Goal: Task Accomplishment & Management: Manage account settings

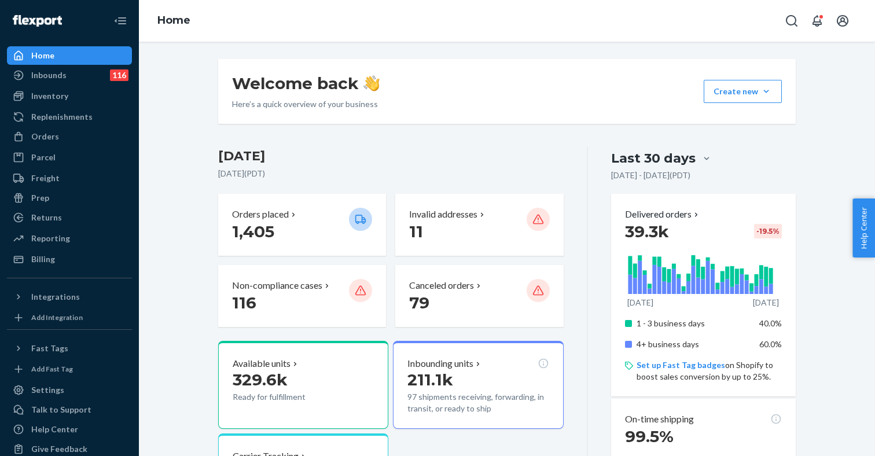
click at [94, 58] on div "Home" at bounding box center [69, 55] width 123 height 16
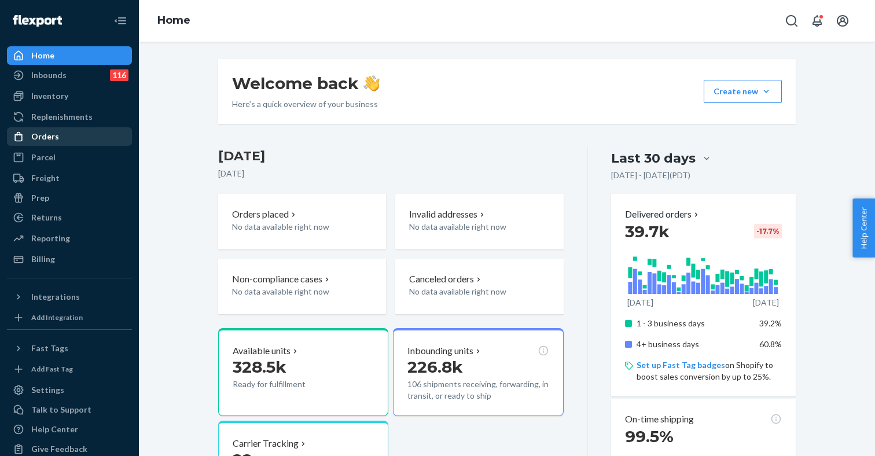
click at [56, 141] on div "Orders" at bounding box center [45, 137] width 28 height 12
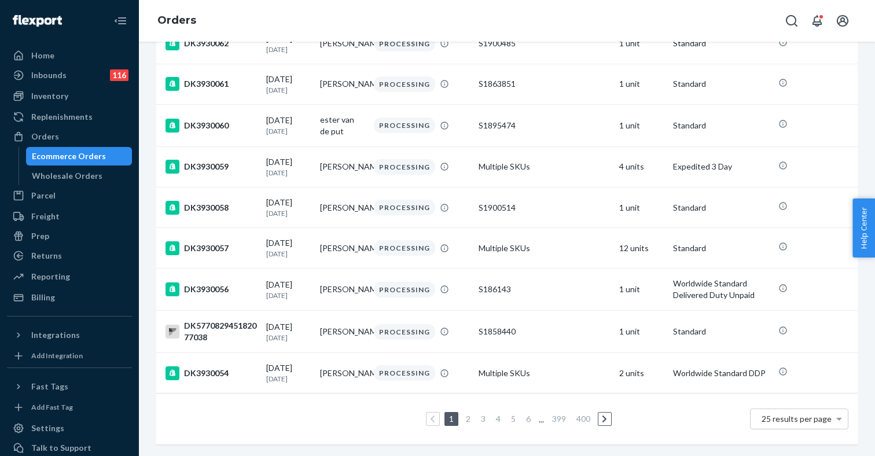
scroll to position [811, 0]
click at [479, 418] on link "3" at bounding box center [483, 419] width 9 height 10
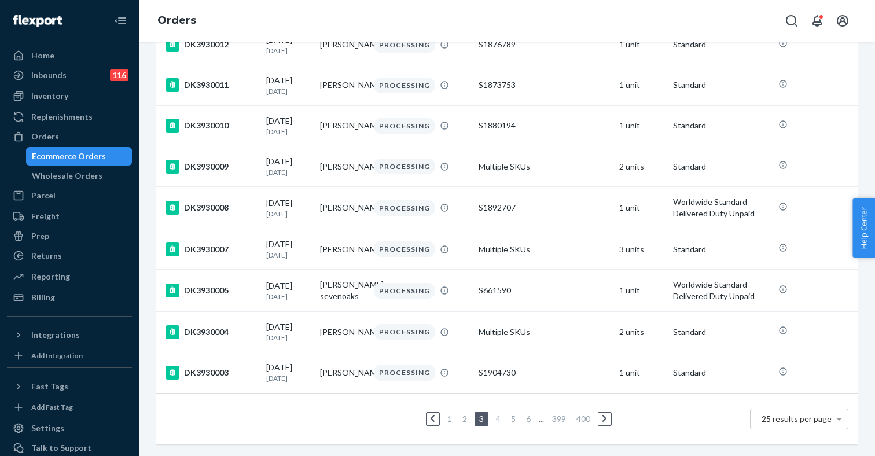
scroll to position [848, 0]
click at [510, 419] on link "5" at bounding box center [513, 419] width 9 height 10
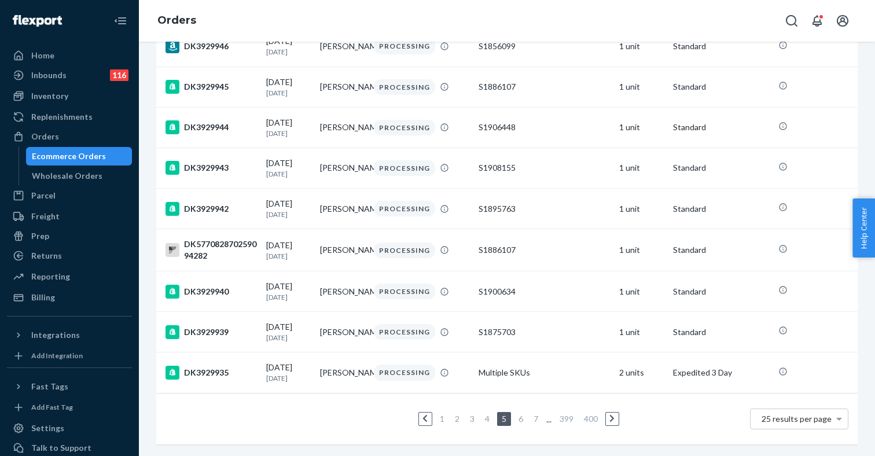
scroll to position [828, 0]
click at [538, 418] on link "7" at bounding box center [535, 419] width 9 height 10
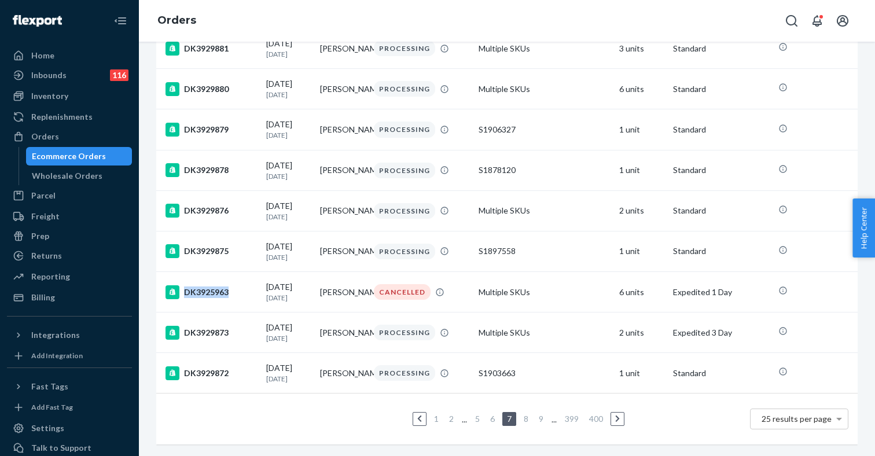
scroll to position [817, 0]
drag, startPoint x: 358, startPoint y: 294, endPoint x: 318, endPoint y: 283, distance: 41.4
click at [318, 283] on td "[PERSON_NAME]" at bounding box center [342, 292] width 54 height 41
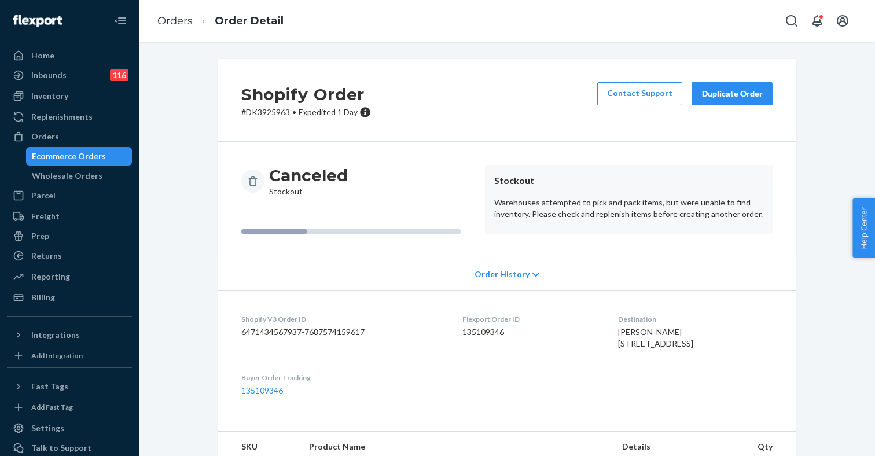
scroll to position [113, 0]
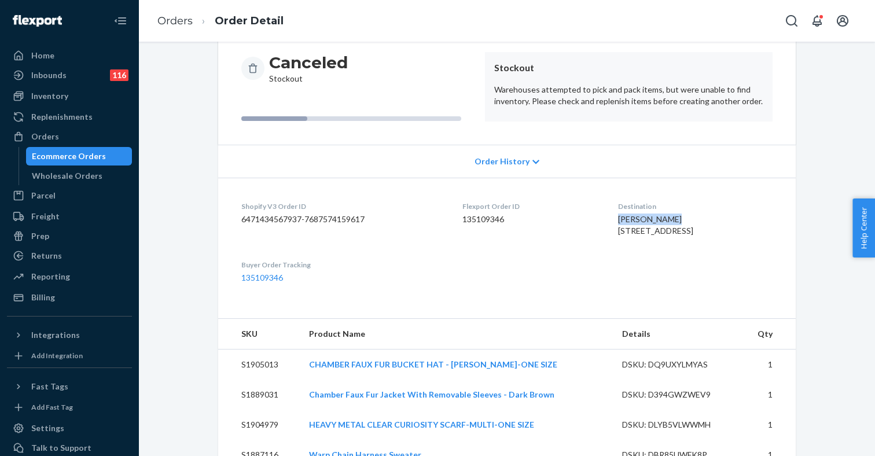
drag, startPoint x: 599, startPoint y: 218, endPoint x: 649, endPoint y: 218, distance: 50.4
click at [649, 218] on div "[PERSON_NAME] [STREET_ADDRESS]" at bounding box center [695, 225] width 155 height 23
copy span "[PERSON_NAME]"
click at [72, 156] on div "Ecommerce Orders" at bounding box center [69, 156] width 74 height 12
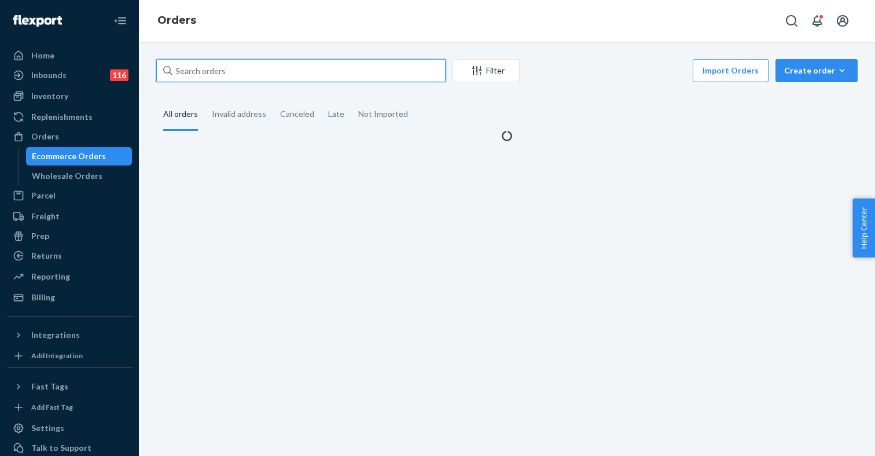
click at [205, 70] on input "text" at bounding box center [300, 70] width 289 height 23
paste input "[PERSON_NAME]"
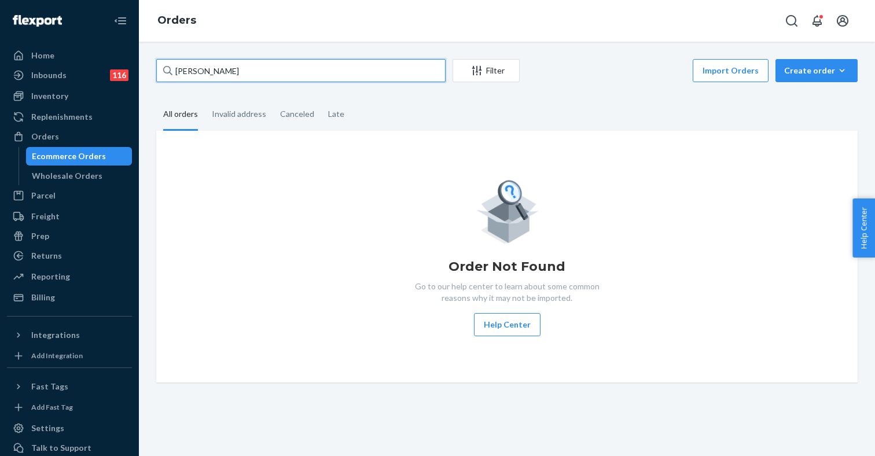
click at [256, 71] on input "[PERSON_NAME]" at bounding box center [300, 70] width 289 height 23
click at [84, 157] on div "Ecommerce Orders" at bounding box center [69, 156] width 74 height 12
click at [265, 75] on input "[PERSON_NAME]" at bounding box center [300, 70] width 289 height 23
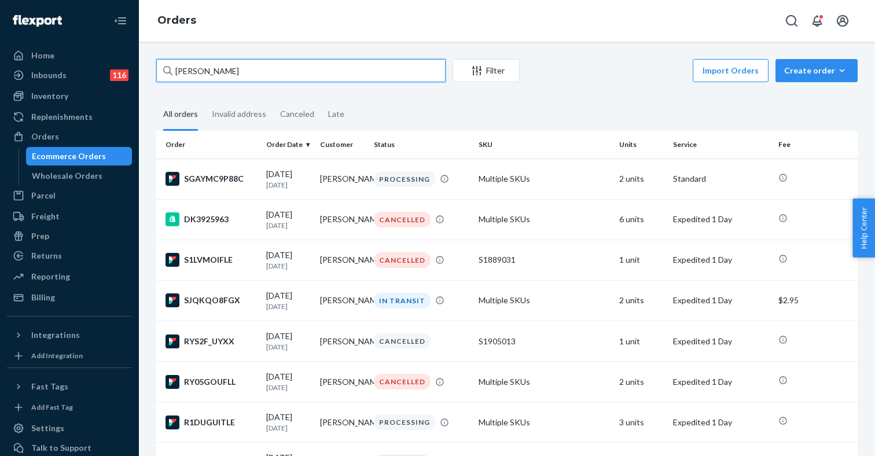
type input "Nic Belcev"
click at [445, 113] on fieldset "All orders Invalid address Canceled Late" at bounding box center [507, 115] width 702 height 32
click at [233, 307] on div "SJQKQO8FGX" at bounding box center [211, 300] width 91 height 14
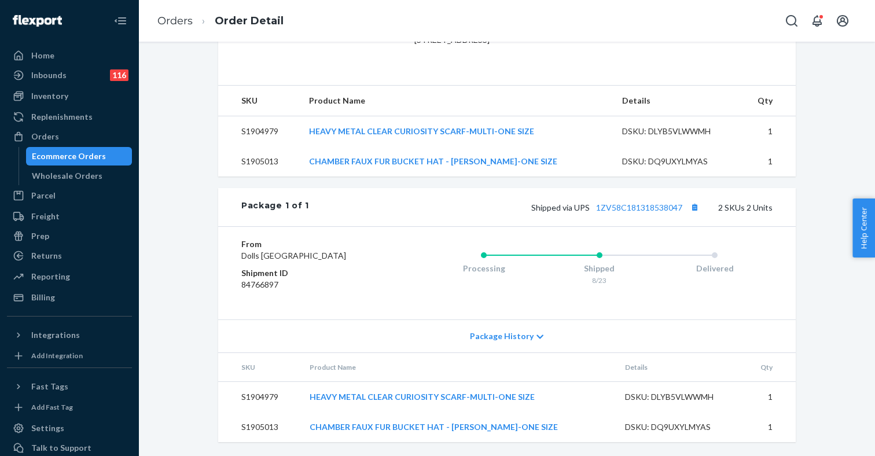
scroll to position [382, 0]
click at [696, 200] on button "Copy tracking number" at bounding box center [694, 207] width 15 height 15
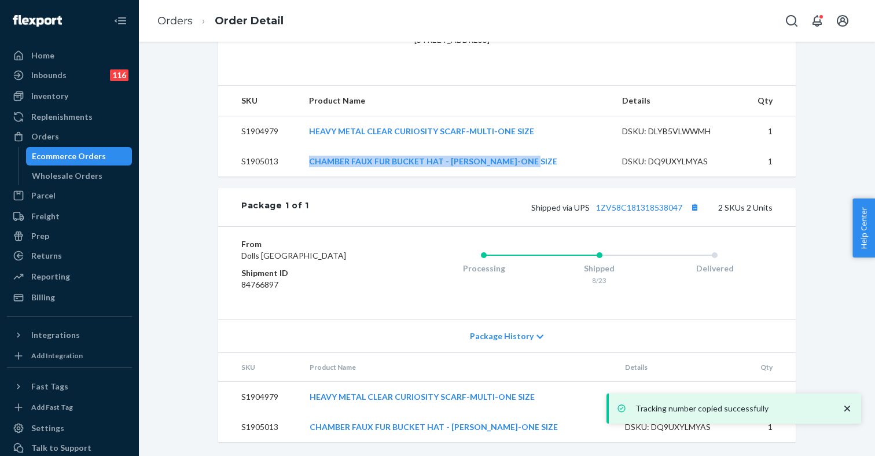
drag, startPoint x: 575, startPoint y: 151, endPoint x: 393, endPoint y: 141, distance: 182.0
click at [393, 146] on td "CHAMBER FAUX FUR BUCKET HAT - GRAY-GRAY-ONE SIZE" at bounding box center [456, 161] width 313 height 30
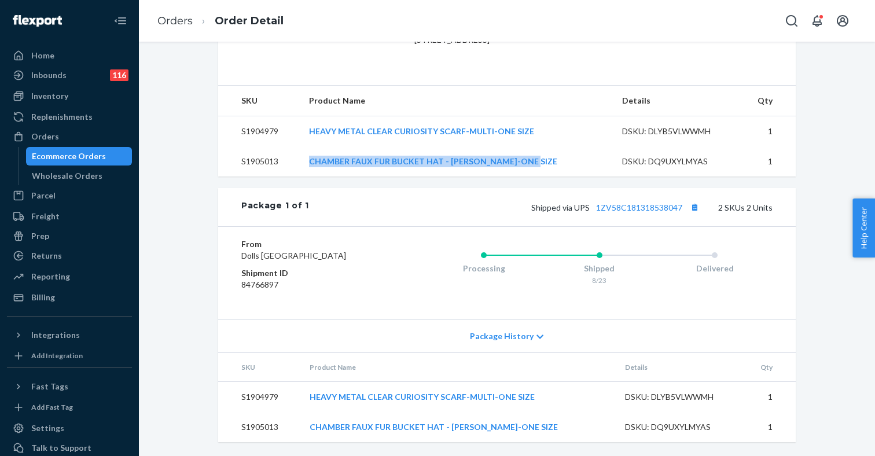
click at [564, 153] on td "CHAMBER FAUX FUR BUCKET HAT - GRAY-GRAY-ONE SIZE" at bounding box center [456, 161] width 313 height 30
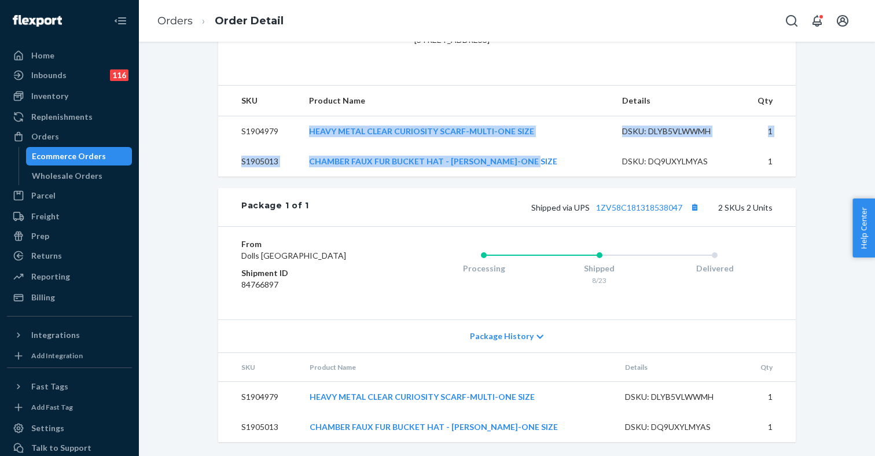
drag, startPoint x: 570, startPoint y: 152, endPoint x: 312, endPoint y: 120, distance: 259.6
click at [312, 119] on tbody "S1904979 HEAVY METAL CLEAR CURIOSITY SCARF-MULTI-ONE SIZE DSKU: DLYB5VLWWMH 1 S…" at bounding box center [507, 146] width 578 height 61
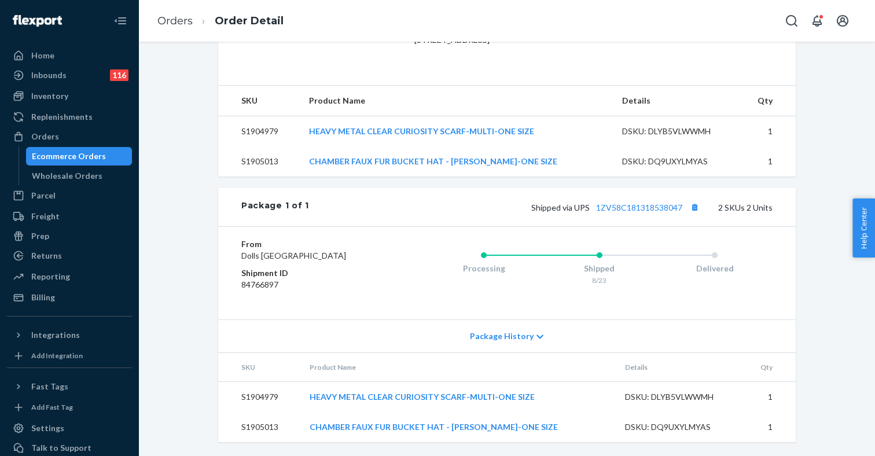
click at [365, 238] on dt "From" at bounding box center [310, 244] width 138 height 12
click at [264, 118] on td "S1904979" at bounding box center [259, 131] width 82 height 31
copy td "S1904979"
click at [268, 151] on td "S1905013" at bounding box center [259, 161] width 82 height 30
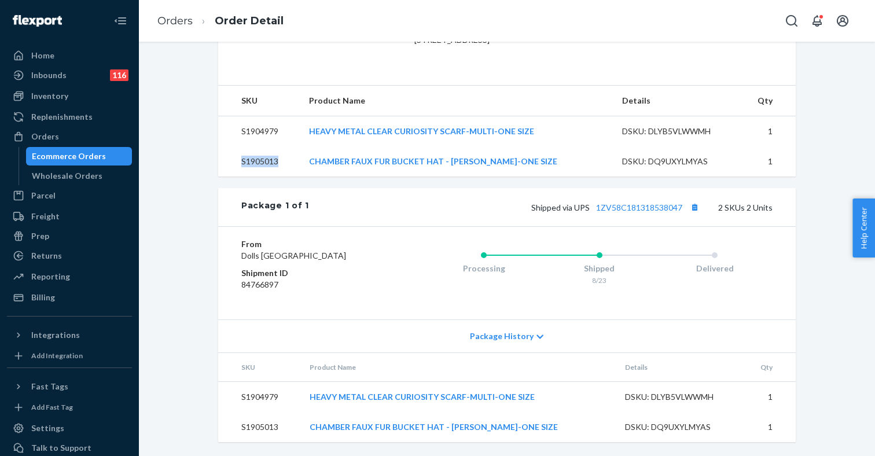
click at [268, 151] on td "S1905013" at bounding box center [259, 161] width 82 height 30
copy td "S1905013"
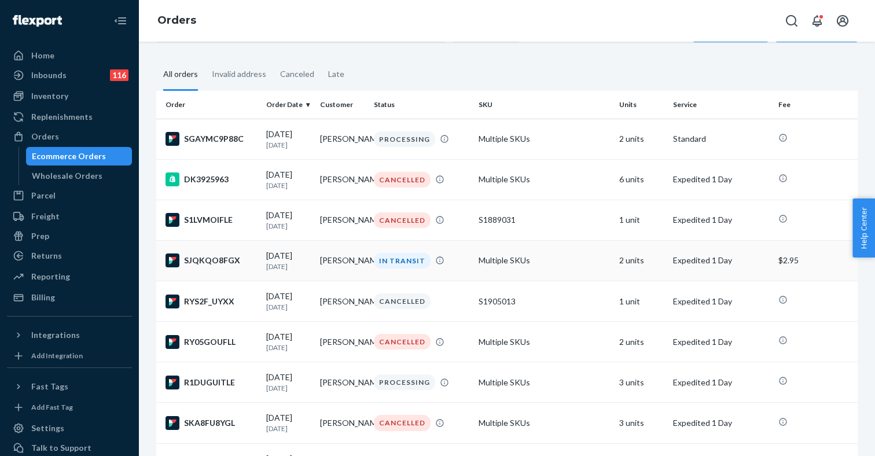
scroll to position [69, 0]
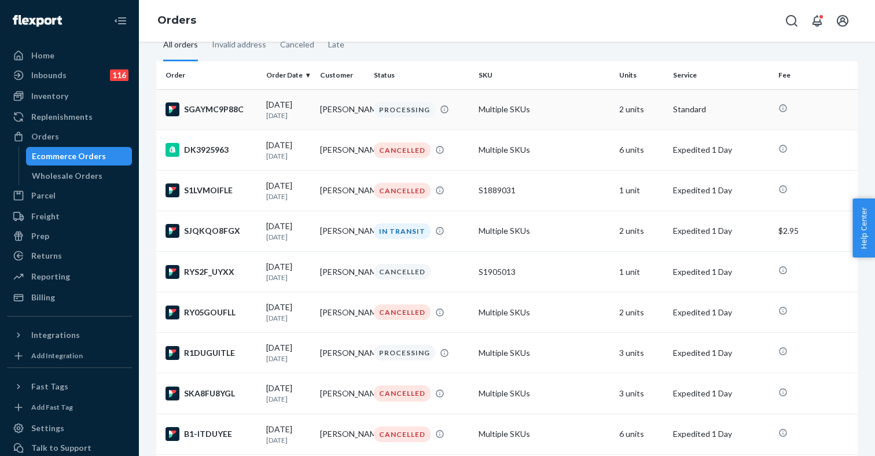
click at [299, 120] on p "[DATE]" at bounding box center [288, 116] width 45 height 10
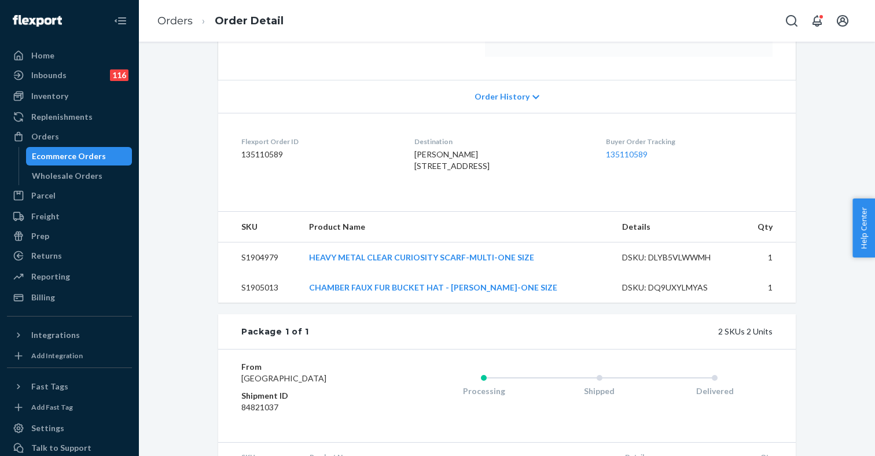
scroll to position [319, 0]
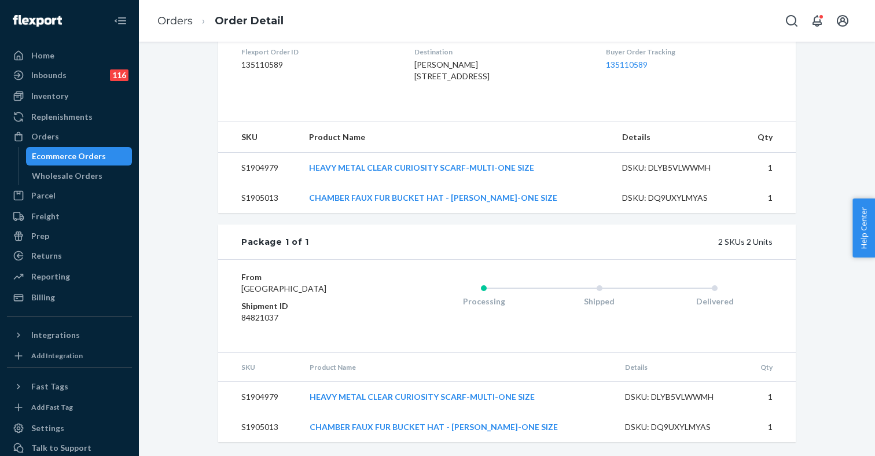
click at [589, 101] on dl "Flexport Order ID 135110589 Destination Nic Belcevich Nic Belcevich 415 N Fairf…" at bounding box center [507, 66] width 578 height 87
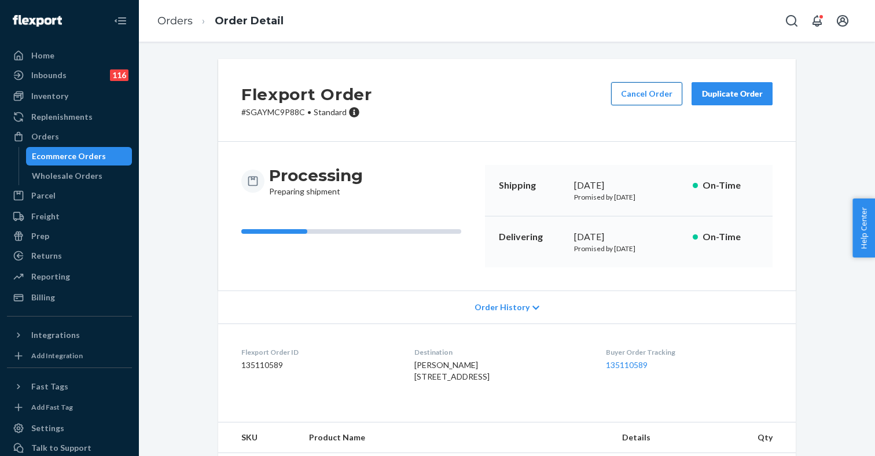
scroll to position [0, 0]
click at [647, 94] on button "Cancel Order" at bounding box center [646, 93] width 71 height 23
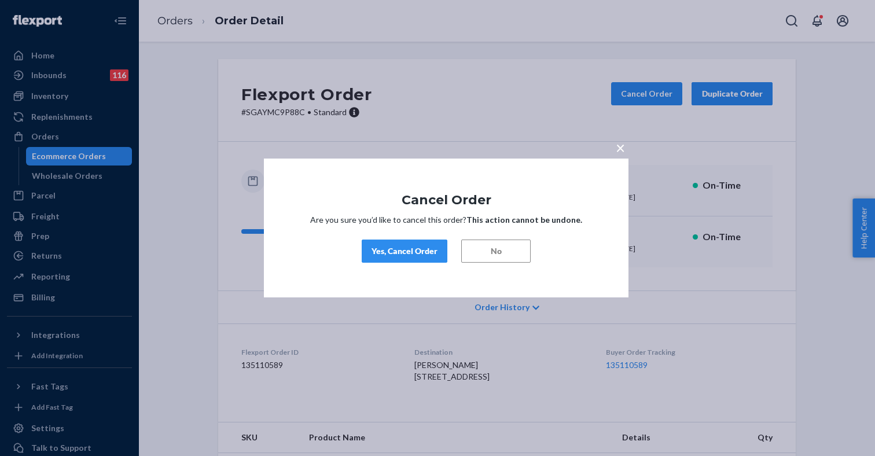
click at [403, 250] on div "Yes, Cancel Order" at bounding box center [405, 251] width 66 height 12
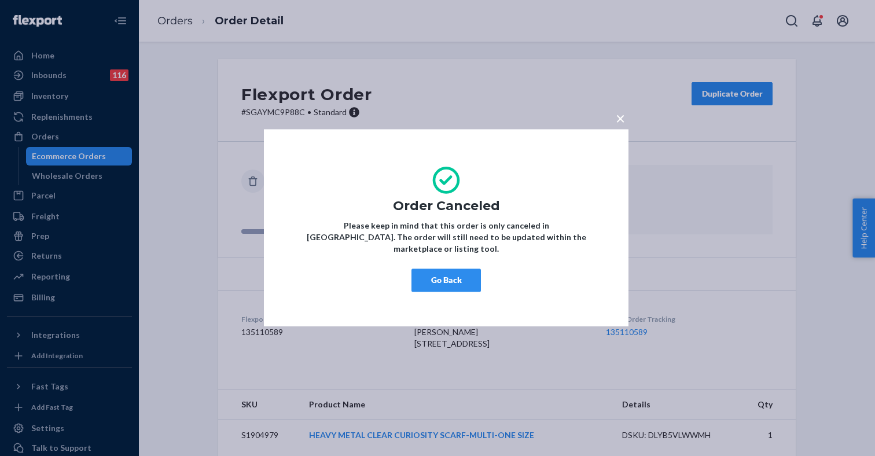
click at [619, 123] on span "×" at bounding box center [620, 118] width 9 height 20
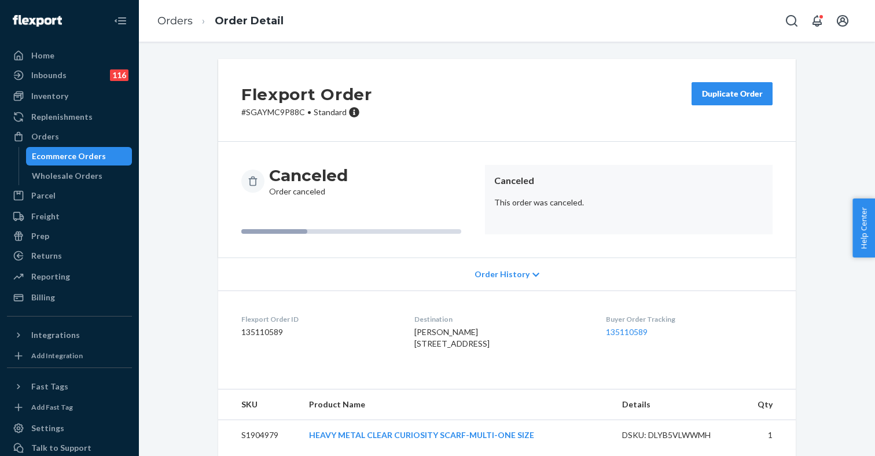
click at [78, 153] on div "Ecommerce Orders" at bounding box center [69, 156] width 74 height 12
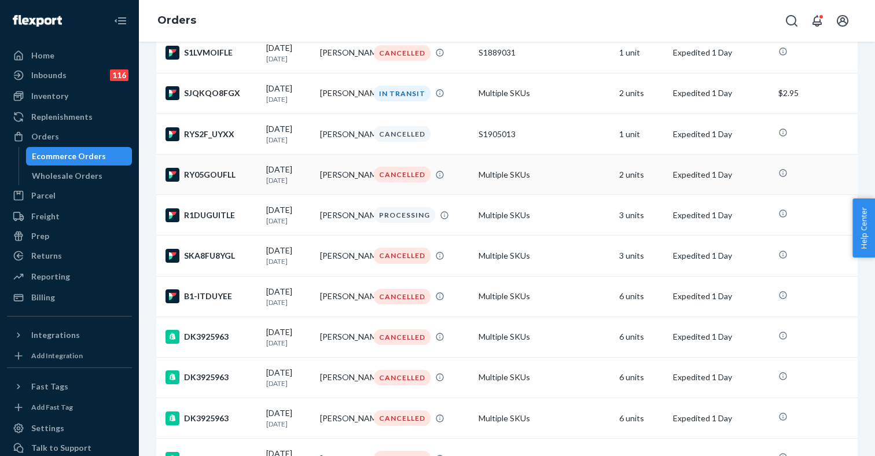
scroll to position [208, 0]
click at [285, 225] on p "1 day ago" at bounding box center [288, 220] width 45 height 10
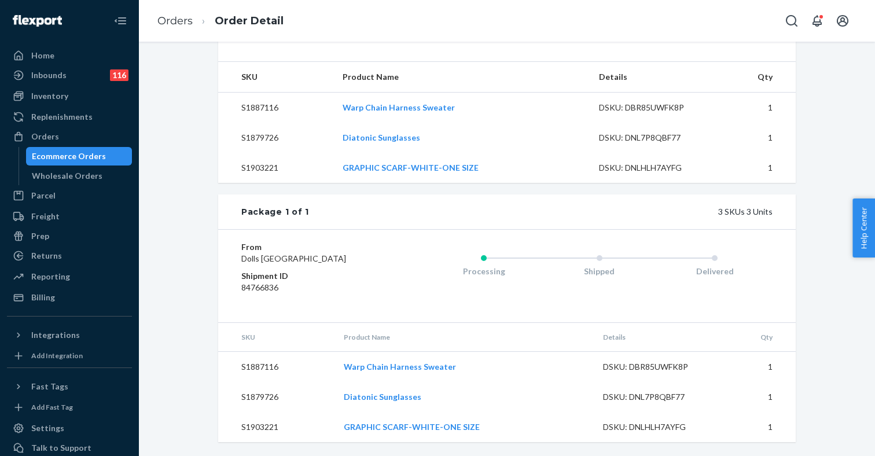
scroll to position [406, 0]
click at [260, 100] on td "S1887116" at bounding box center [275, 108] width 115 height 31
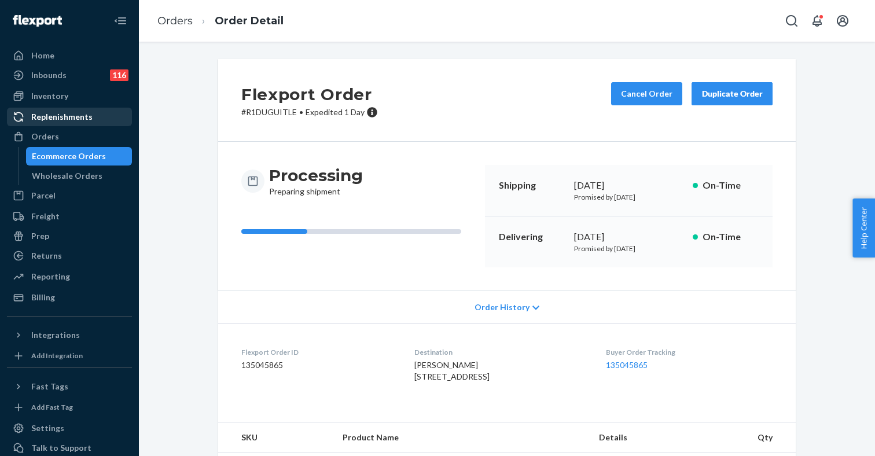
scroll to position [0, 0]
click at [76, 158] on div "Ecommerce Orders" at bounding box center [69, 156] width 74 height 12
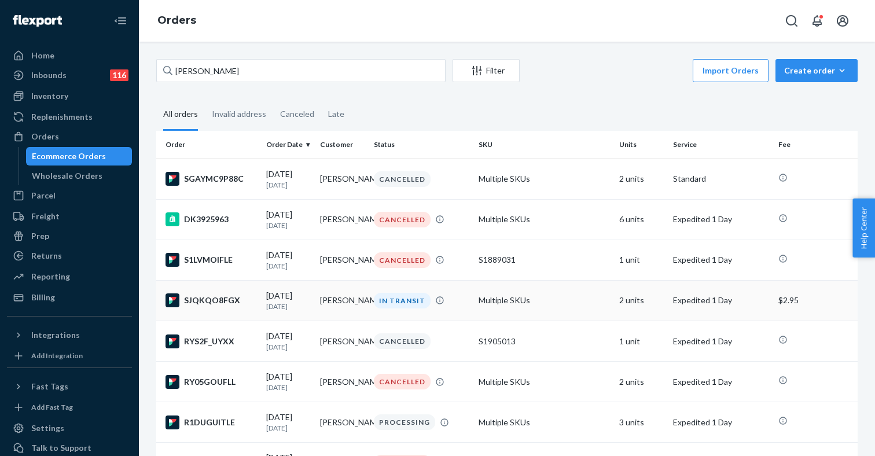
scroll to position [69, 0]
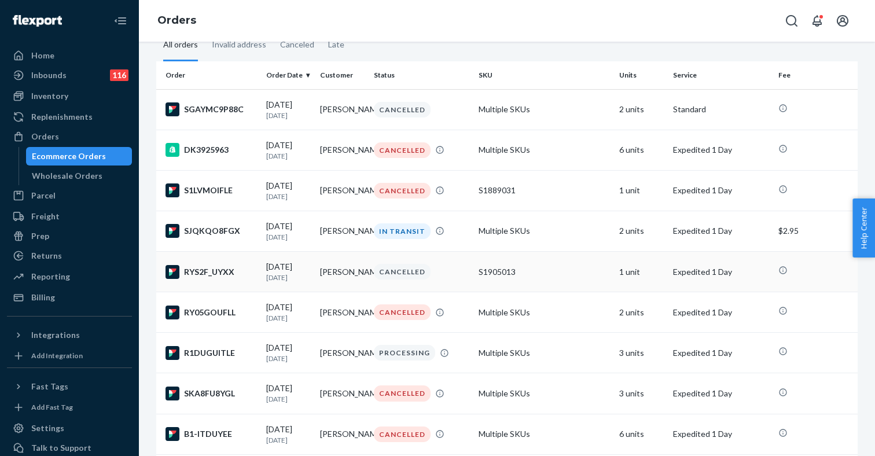
click at [481, 278] on div "S1905013" at bounding box center [544, 272] width 131 height 12
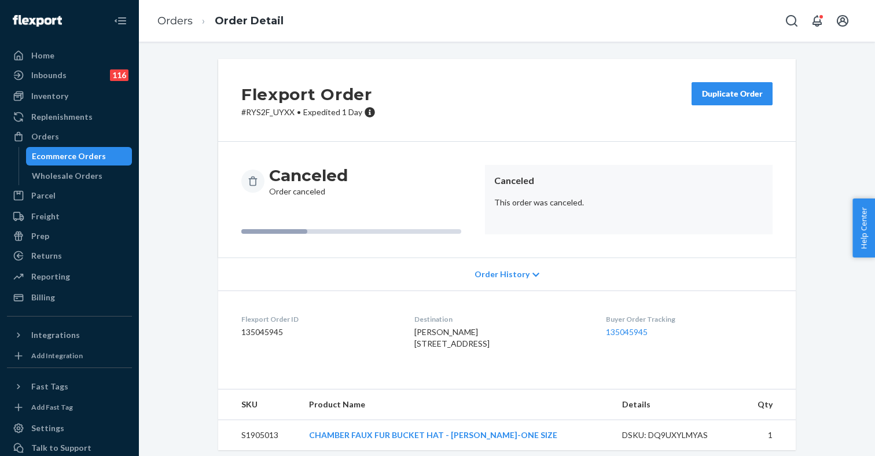
click at [716, 95] on div "Duplicate Order" at bounding box center [732, 94] width 61 height 12
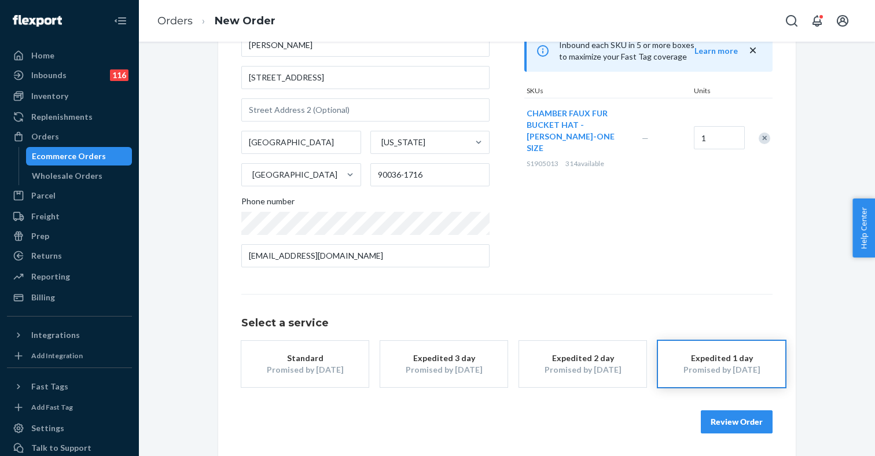
scroll to position [116, 0]
click at [732, 422] on button "Review Order" at bounding box center [737, 422] width 72 height 23
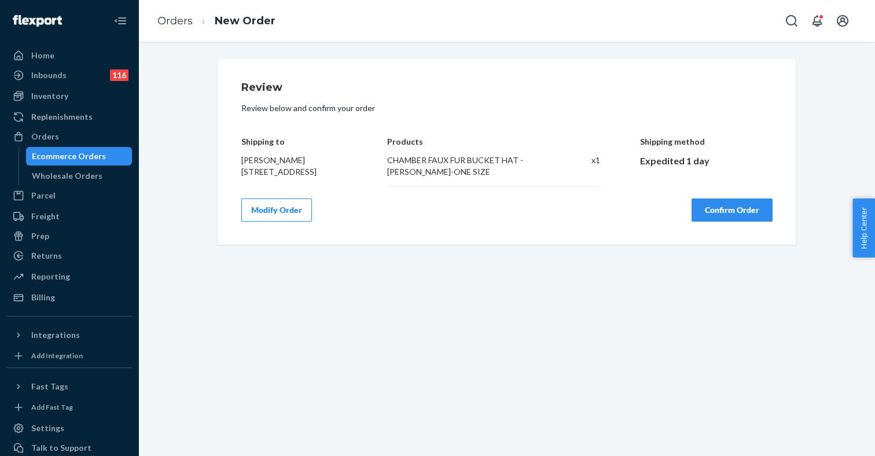
scroll to position [0, 0]
click at [739, 222] on button "Confirm Order" at bounding box center [732, 210] width 81 height 23
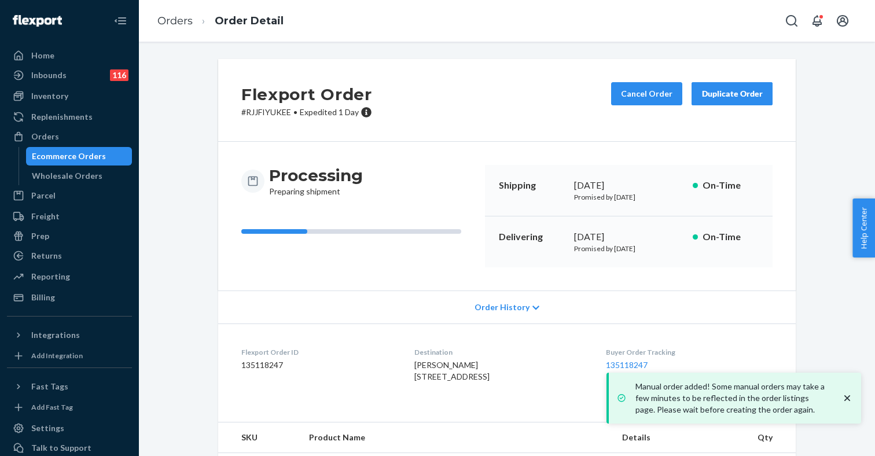
click at [84, 159] on div "Ecommerce Orders" at bounding box center [69, 156] width 74 height 12
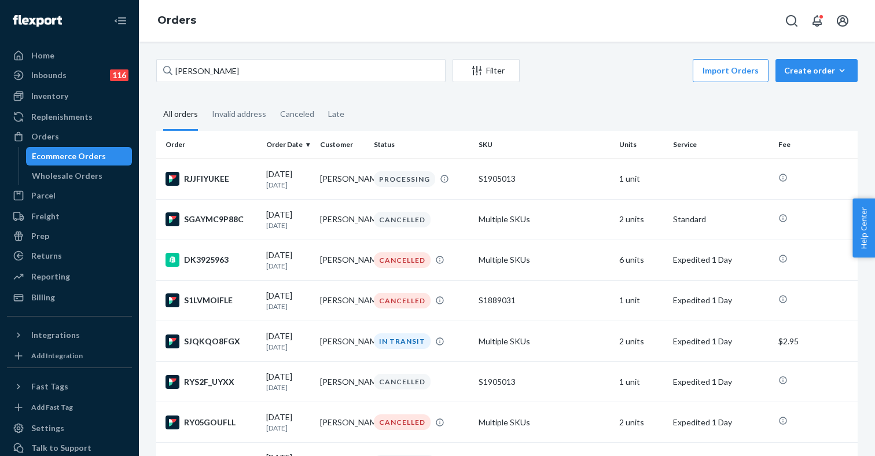
click at [550, 110] on fieldset "All orders Invalid address Canceled Late" at bounding box center [507, 115] width 702 height 32
drag, startPoint x: 219, startPoint y: 68, endPoint x: 162, endPoint y: 68, distance: 57.3
click at [162, 68] on input "Nic Belcev" at bounding box center [300, 70] width 289 height 23
click at [68, 99] on div "Inventory" at bounding box center [69, 96] width 123 height 16
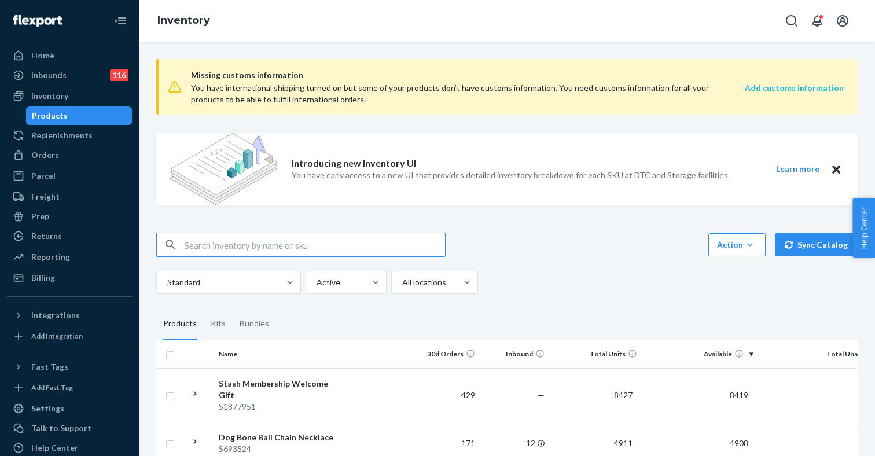
click at [791, 86] on strong "Add customs information" at bounding box center [794, 88] width 99 height 10
click at [58, 151] on div "Orders" at bounding box center [69, 155] width 123 height 16
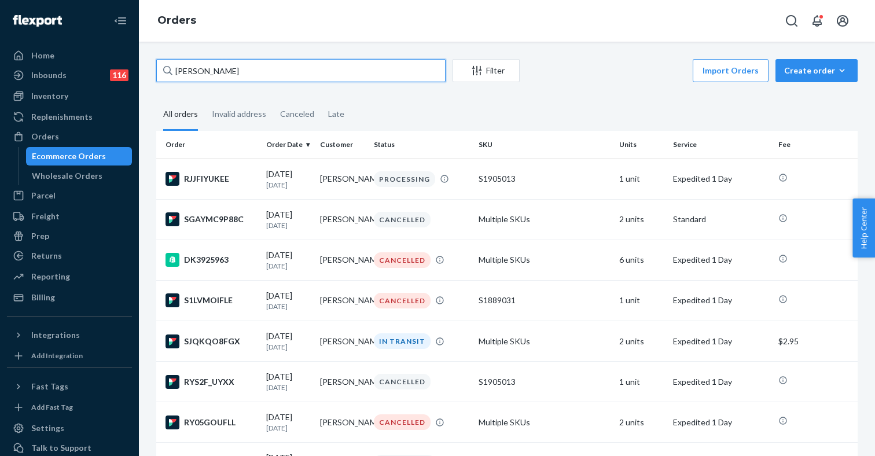
click at [327, 67] on input "Nic Belcev" at bounding box center [300, 70] width 289 height 23
click at [590, 103] on fieldset "All orders Invalid address Canceled Late" at bounding box center [507, 115] width 702 height 32
click at [288, 185] on p "[DATE]" at bounding box center [288, 185] width 45 height 10
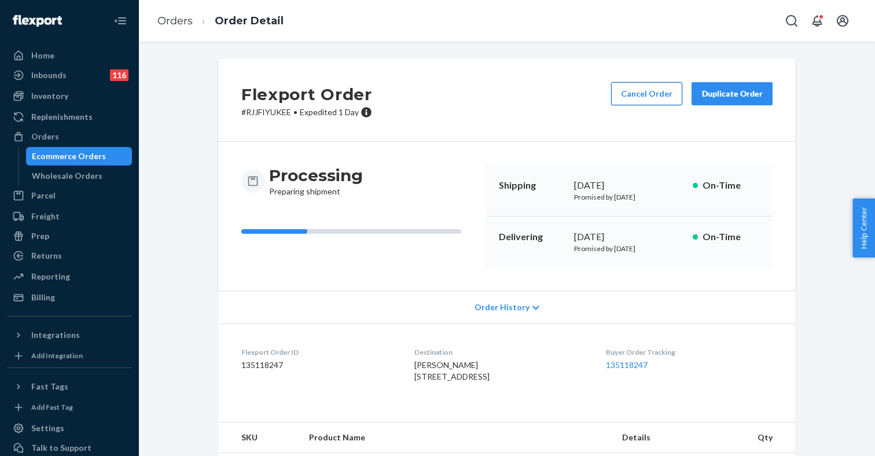
click at [652, 96] on button "Cancel Order" at bounding box center [646, 93] width 71 height 23
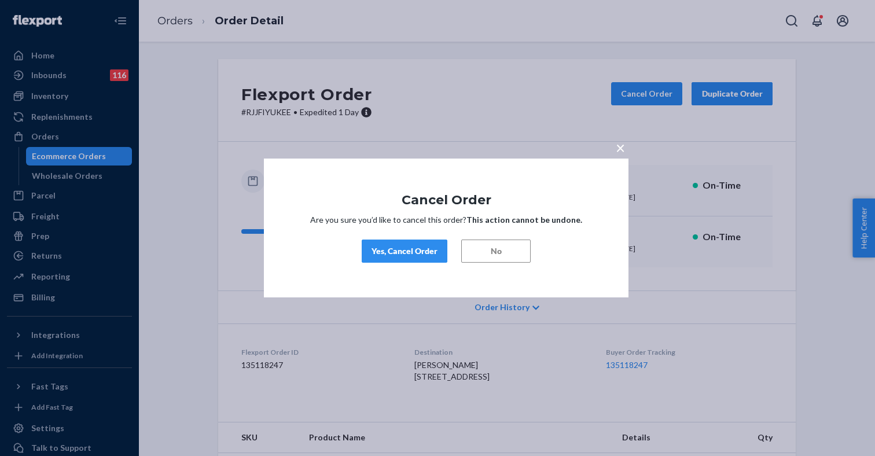
click at [409, 251] on div "Yes, Cancel Order" at bounding box center [405, 251] width 66 height 12
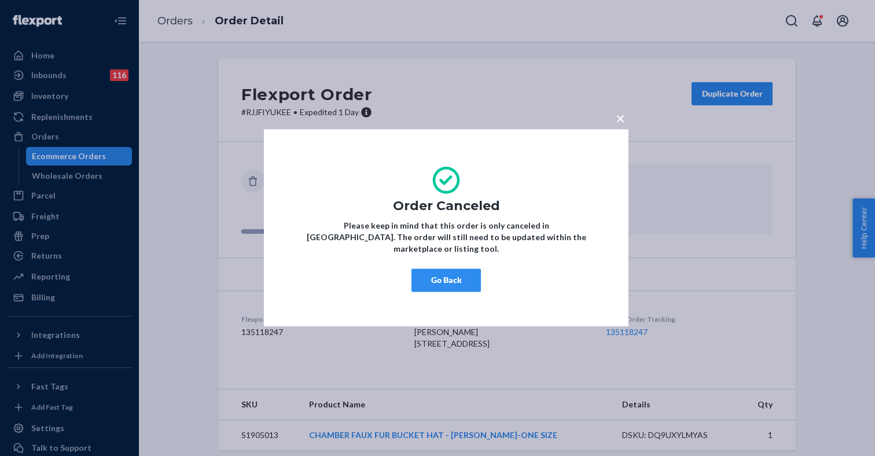
click at [622, 126] on span "×" at bounding box center [620, 118] width 9 height 20
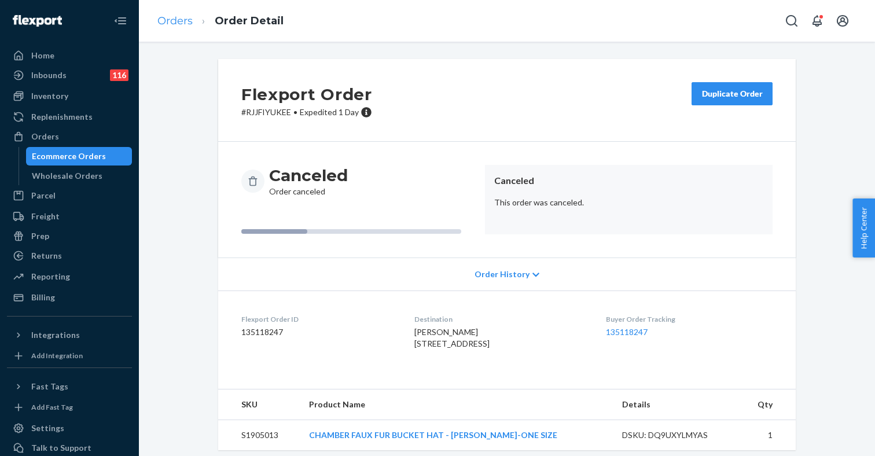
click at [179, 20] on link "Orders" at bounding box center [174, 20] width 35 height 13
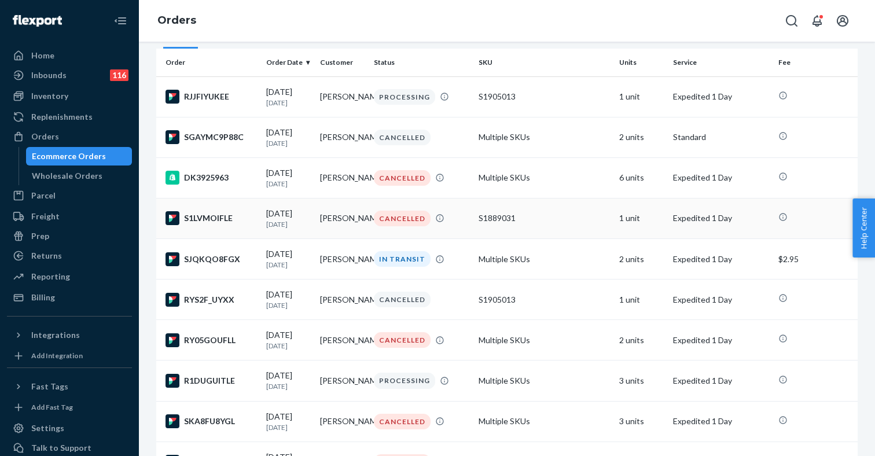
scroll to position [86, 0]
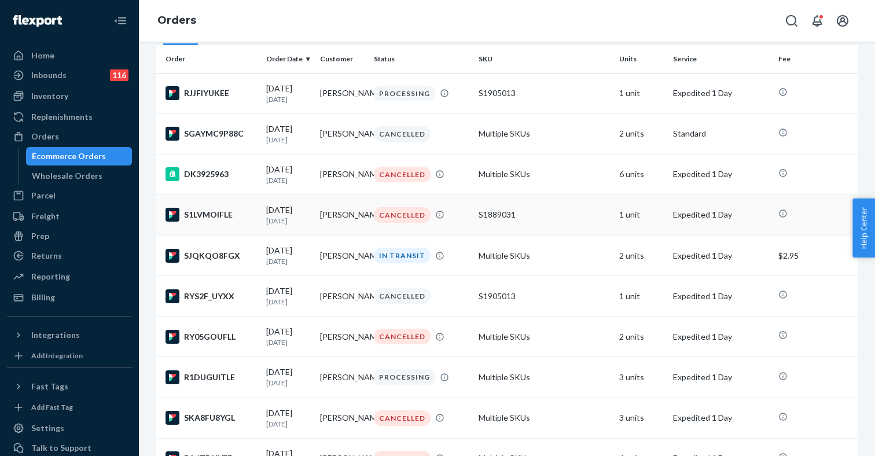
click at [531, 221] on div "S1889031" at bounding box center [544, 215] width 131 height 12
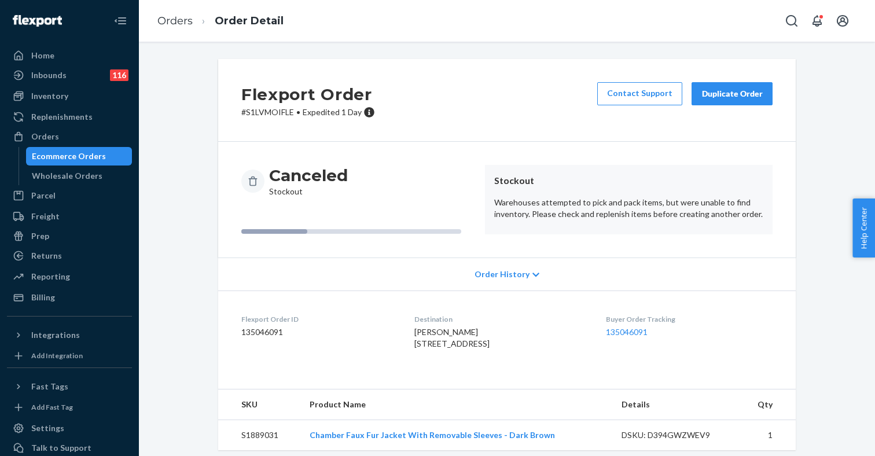
click at [725, 96] on div "Duplicate Order" at bounding box center [732, 94] width 61 height 12
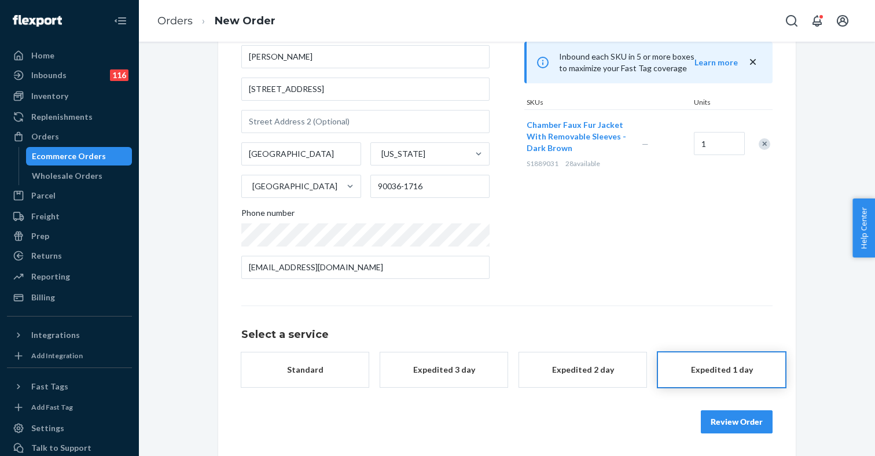
scroll to position [105, 0]
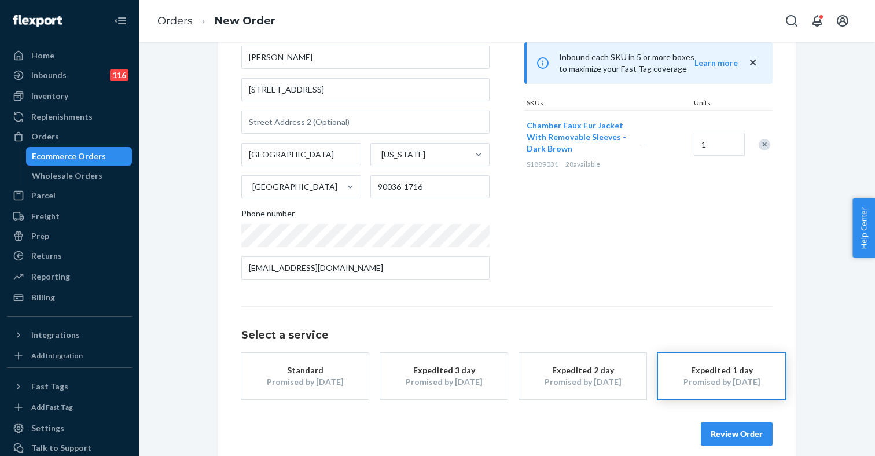
click at [611, 252] on div "Products Search and select the content of your order here. Search and add produ…" at bounding box center [648, 132] width 248 height 311
click at [730, 432] on button "Review Order" at bounding box center [737, 434] width 72 height 23
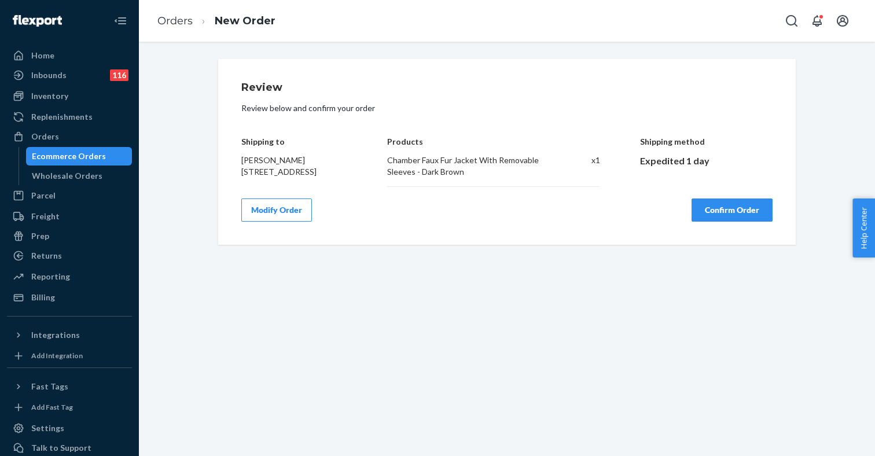
click at [729, 222] on button "Confirm Order" at bounding box center [732, 210] width 81 height 23
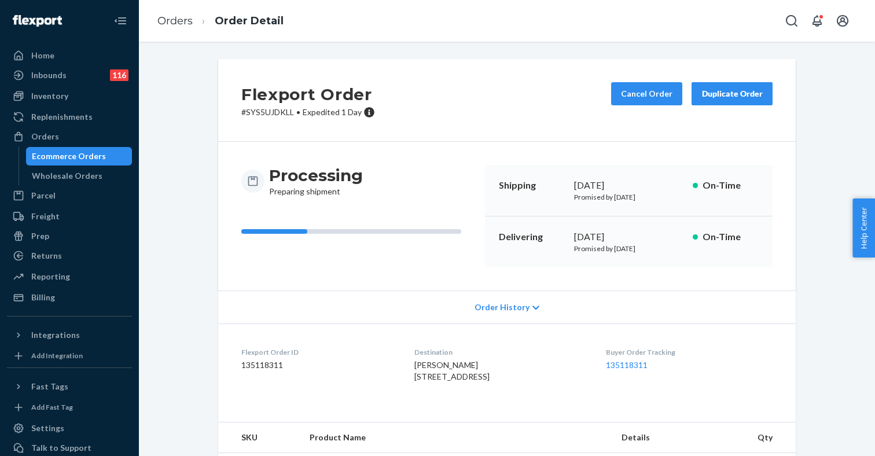
click at [79, 153] on div "Ecommerce Orders" at bounding box center [69, 156] width 74 height 12
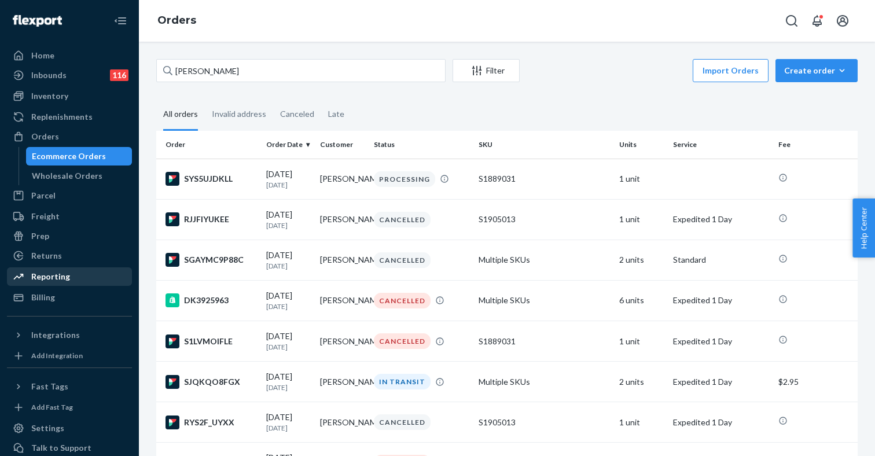
click at [57, 280] on div "Reporting" at bounding box center [50, 277] width 39 height 12
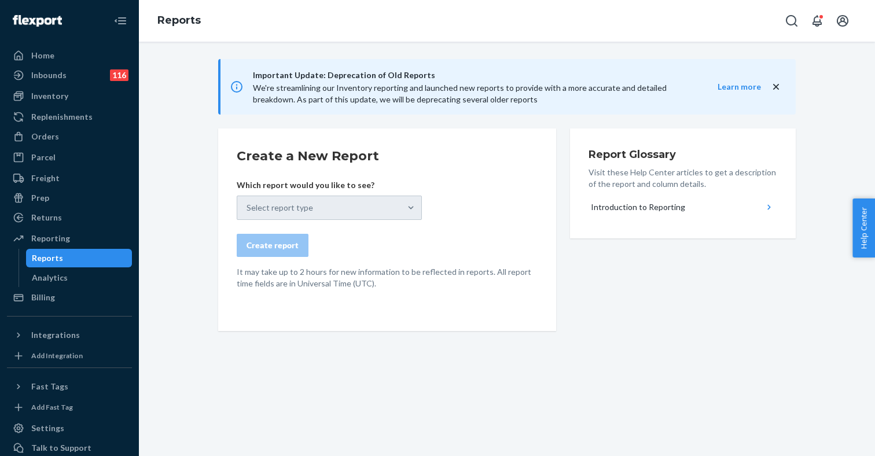
click at [484, 168] on form "Create a New Report Which report would you like to see? Select report type Crea…" at bounding box center [387, 218] width 301 height 142
click at [364, 205] on div "Select report type" at bounding box center [329, 208] width 185 height 24
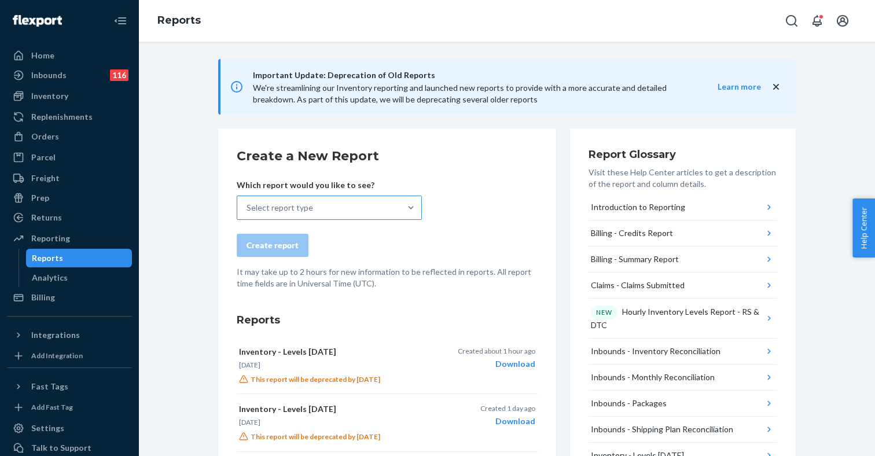
click at [335, 214] on div "Select report type" at bounding box center [318, 207] width 163 height 23
click at [248, 214] on input "Select report type" at bounding box center [247, 208] width 1 height 12
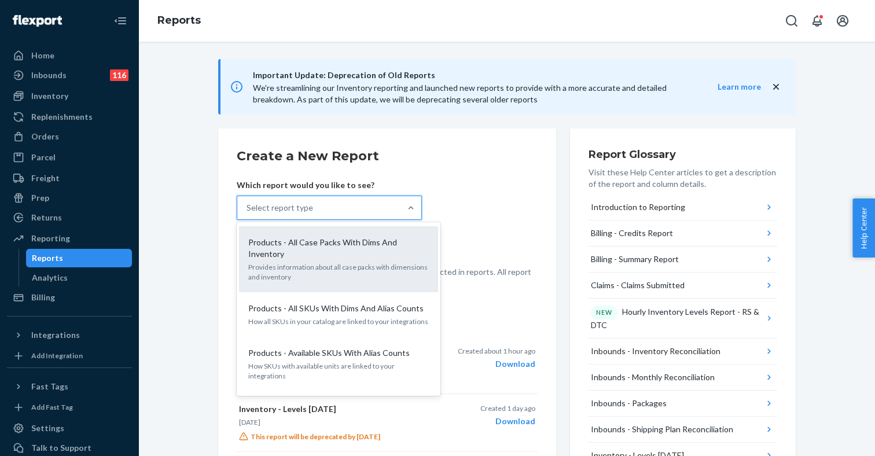
scroll to position [1114, 0]
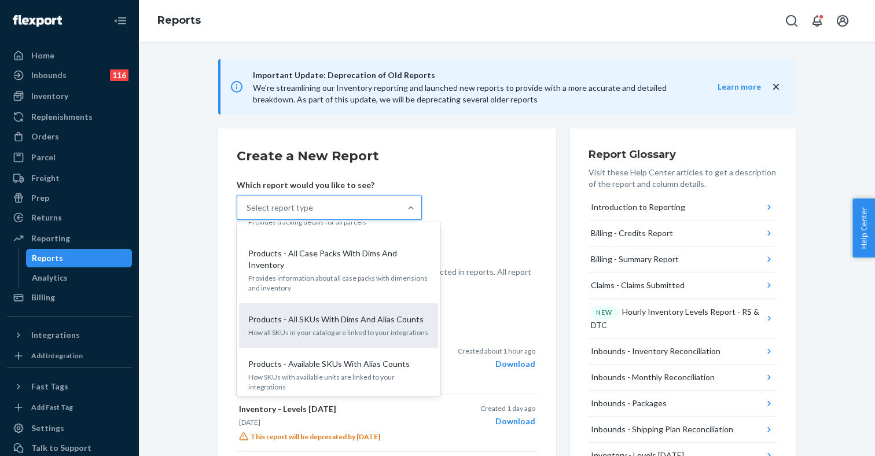
click at [317, 328] on p "How all SKUs in your catalog are linked to your integrations" at bounding box center [338, 333] width 181 height 10
click at [248, 214] on input "option Products - All SKUs With Dims And Alias Counts focused, 23 of 30. 30 res…" at bounding box center [247, 208] width 1 height 12
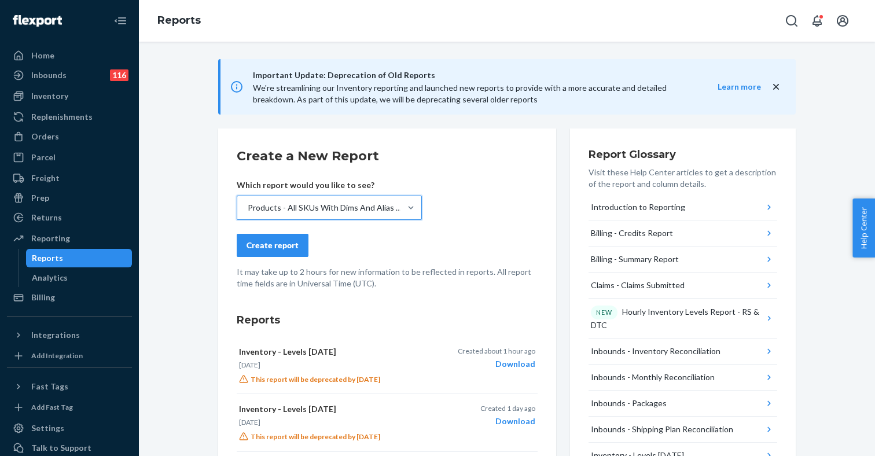
click at [263, 244] on div "Create report" at bounding box center [273, 246] width 52 height 12
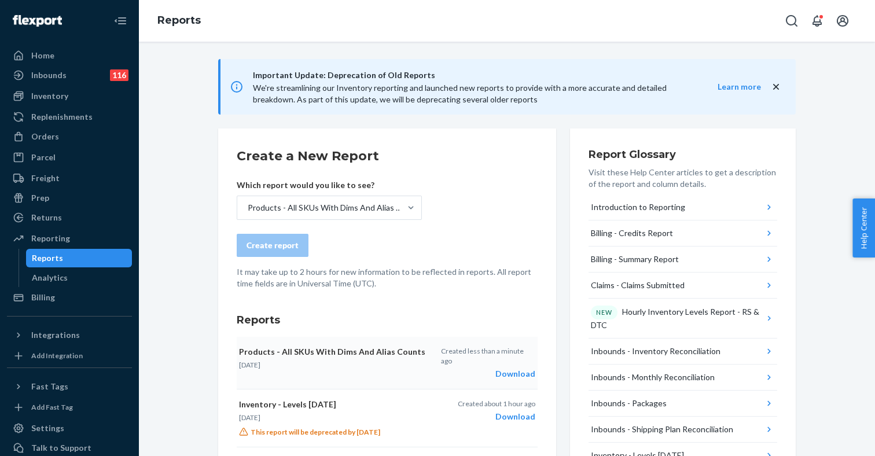
click at [528, 368] on div "Download" at bounding box center [488, 374] width 94 height 12
click at [51, 153] on div "Parcel" at bounding box center [43, 158] width 24 height 12
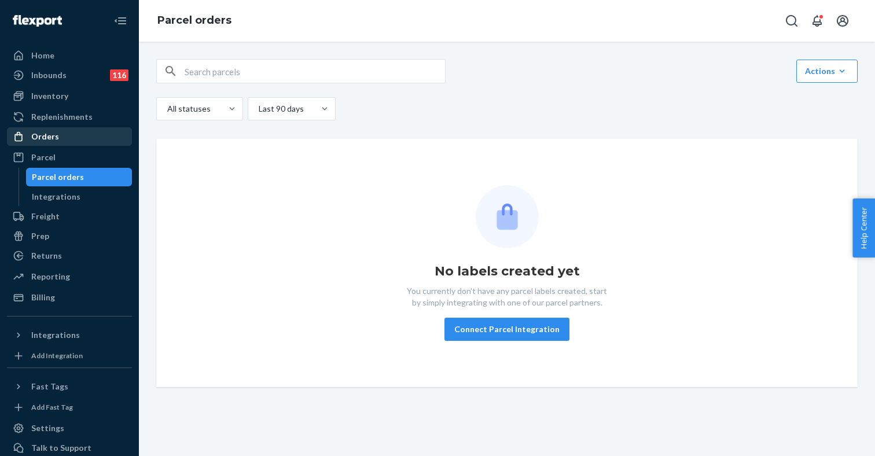
click at [56, 143] on div "Orders" at bounding box center [69, 136] width 123 height 16
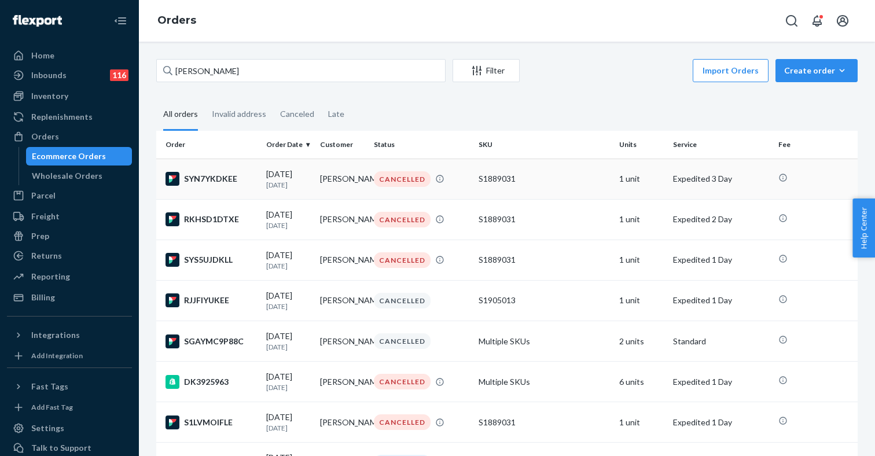
click at [652, 185] on td "1 unit" at bounding box center [642, 179] width 54 height 41
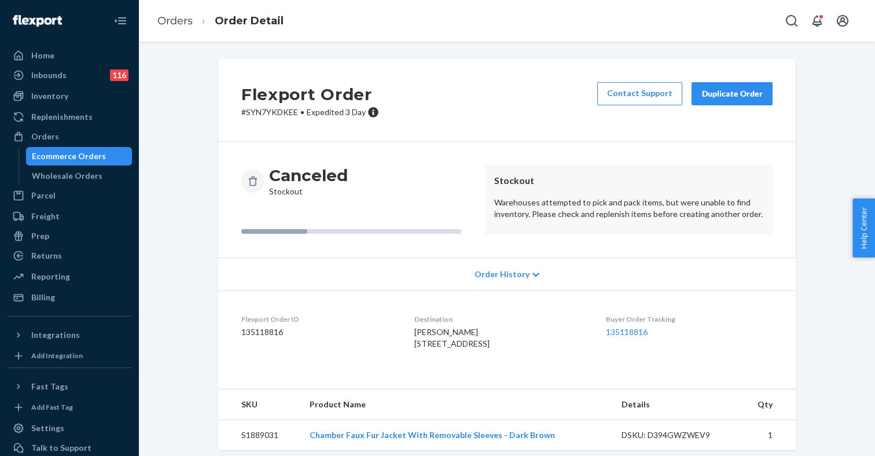
click at [714, 94] on div "Duplicate Order" at bounding box center [732, 94] width 61 height 12
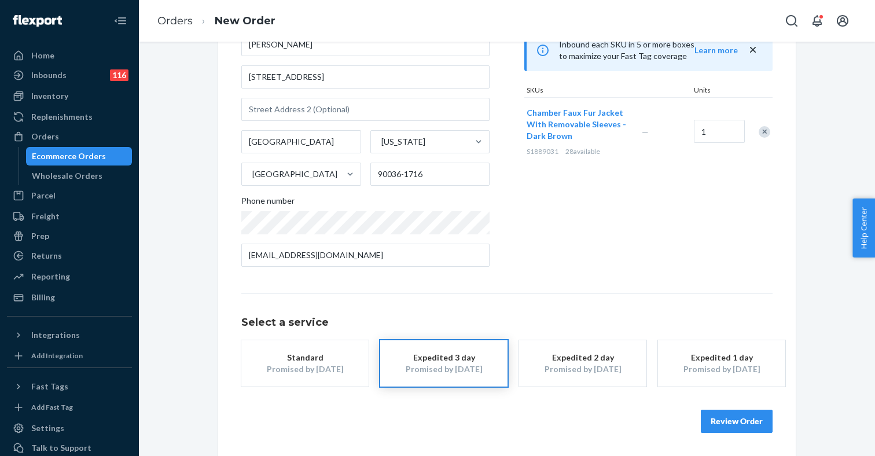
scroll to position [116, 0]
click at [313, 357] on div "Standard" at bounding box center [305, 359] width 93 height 12
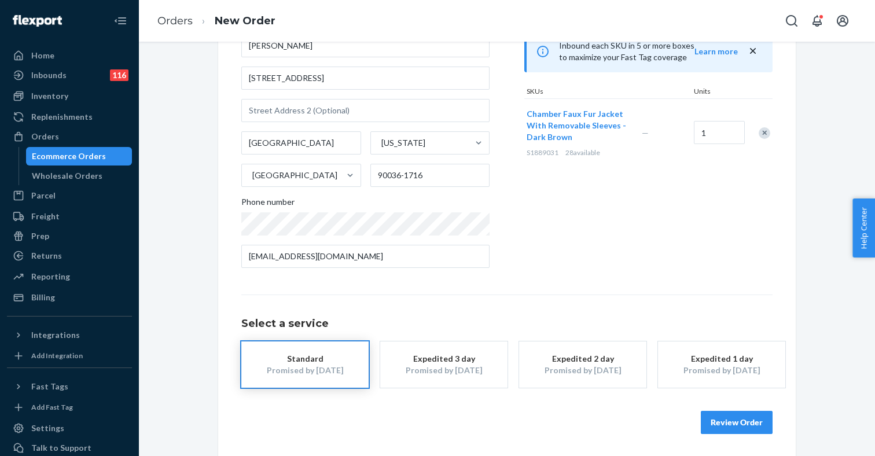
click at [748, 421] on button "Review Order" at bounding box center [737, 422] width 72 height 23
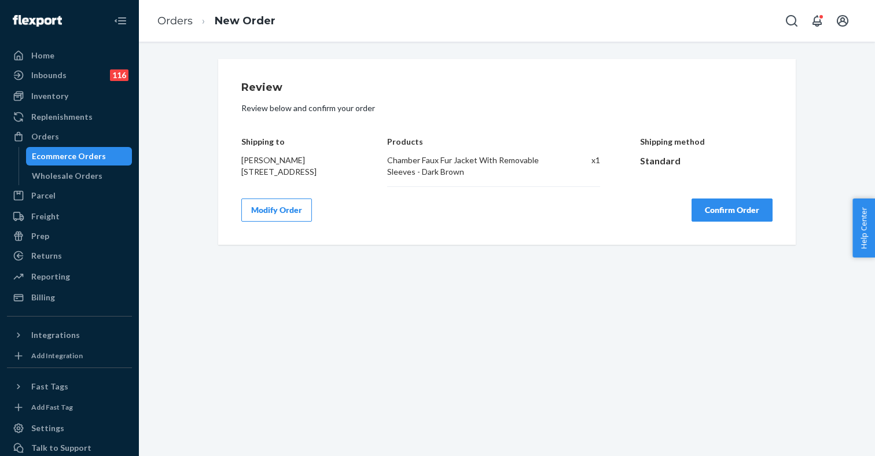
click at [731, 222] on button "Confirm Order" at bounding box center [732, 210] width 81 height 23
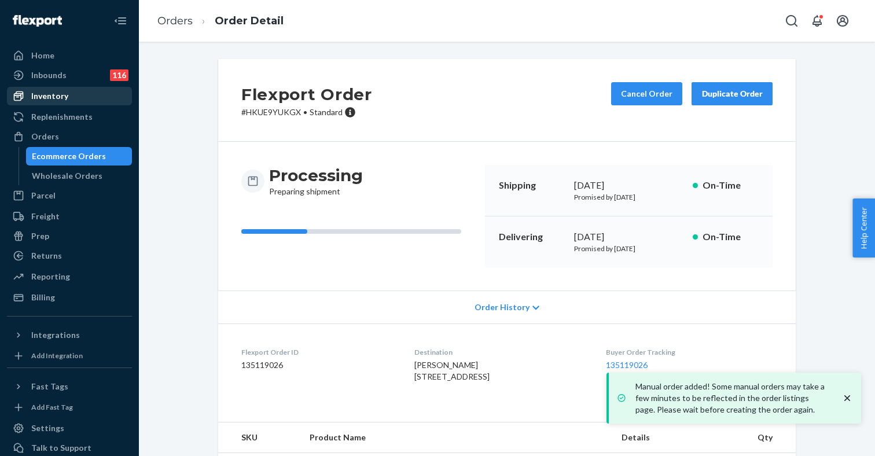
click at [77, 100] on div "Inventory" at bounding box center [69, 96] width 123 height 16
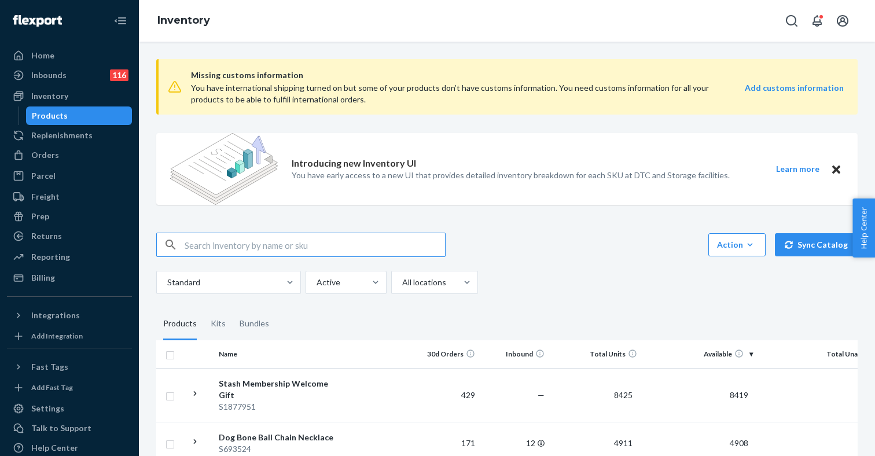
scroll to position [135, 0]
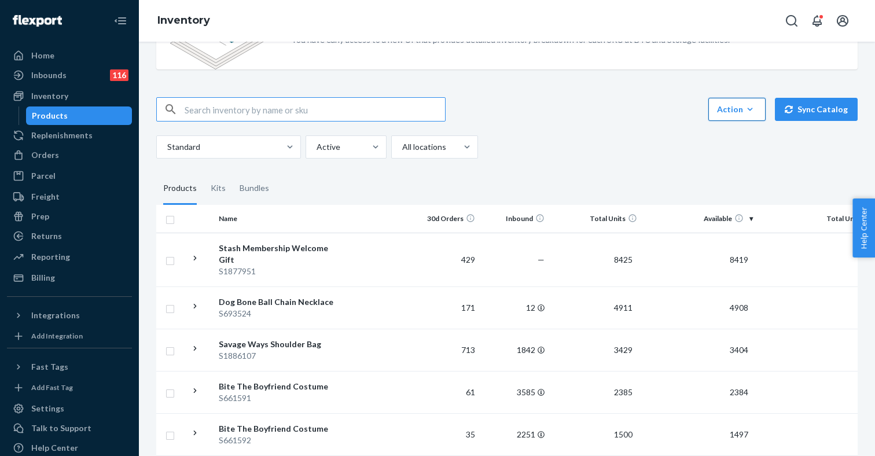
click at [730, 113] on div "Action" at bounding box center [737, 110] width 40 height 12
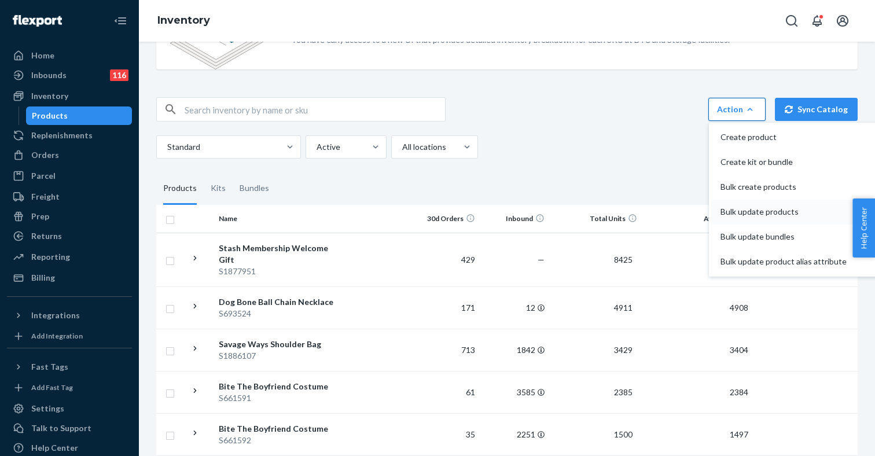
click at [759, 212] on span "Bulk update products" at bounding box center [784, 212] width 126 height 8
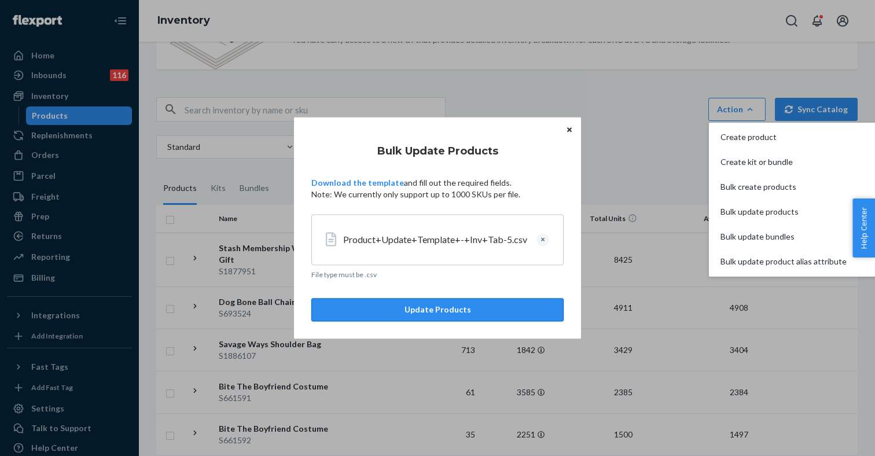
click at [428, 313] on button "Update Products" at bounding box center [437, 310] width 252 height 23
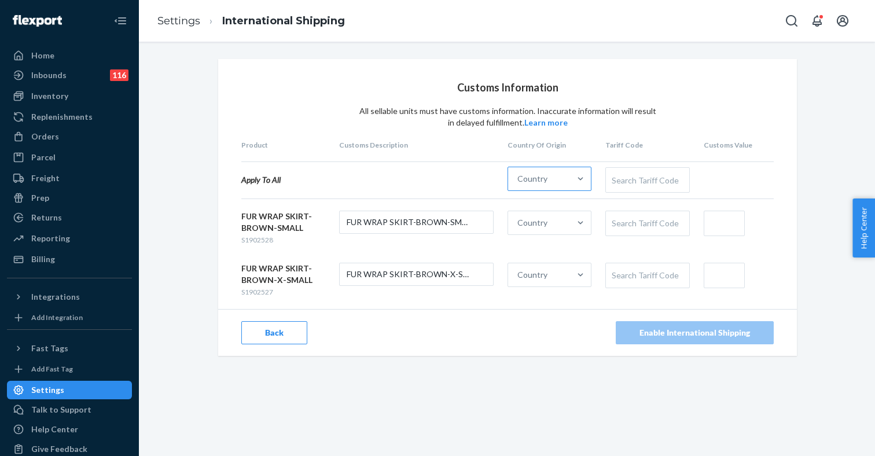
click at [552, 175] on div "Country" at bounding box center [539, 178] width 62 height 23
click at [519, 175] on input "Country" at bounding box center [517, 179] width 1 height 12
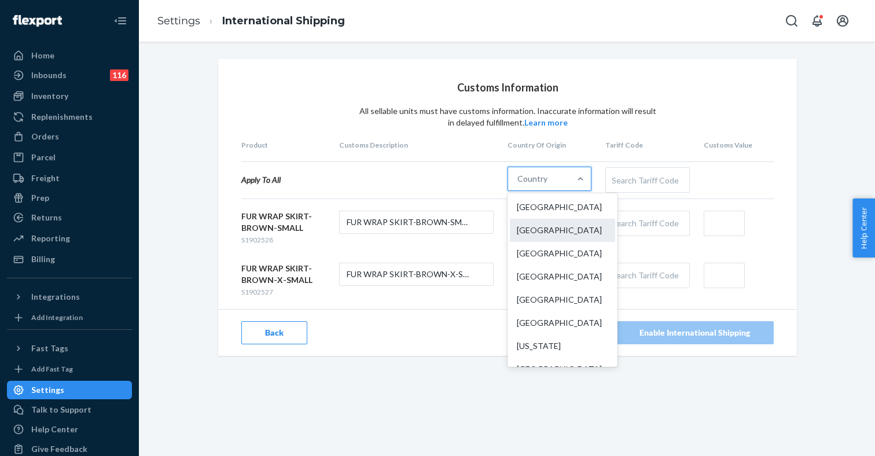
click at [545, 236] on div "China" at bounding box center [562, 230] width 105 height 23
click at [519, 185] on input "option China focused, 2 of 249. 249 results available. Use Up and Down to choos…" at bounding box center [517, 179] width 1 height 12
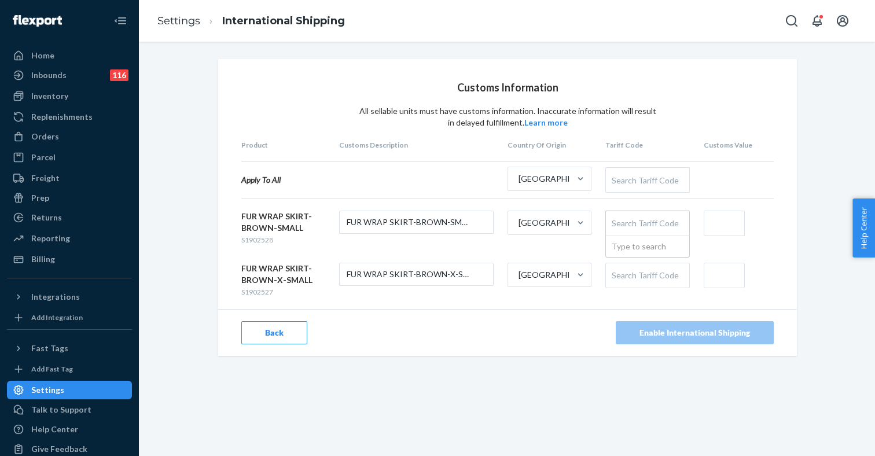
click at [624, 224] on div "Search Tariff Code" at bounding box center [647, 223] width 83 height 24
click at [637, 179] on div "Search Tariff Code" at bounding box center [647, 180] width 83 height 24
type input "skirt"
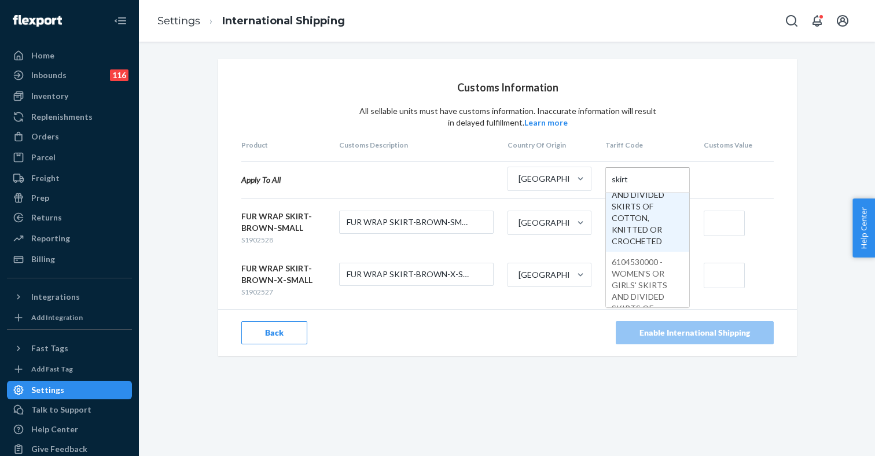
scroll to position [206, 0]
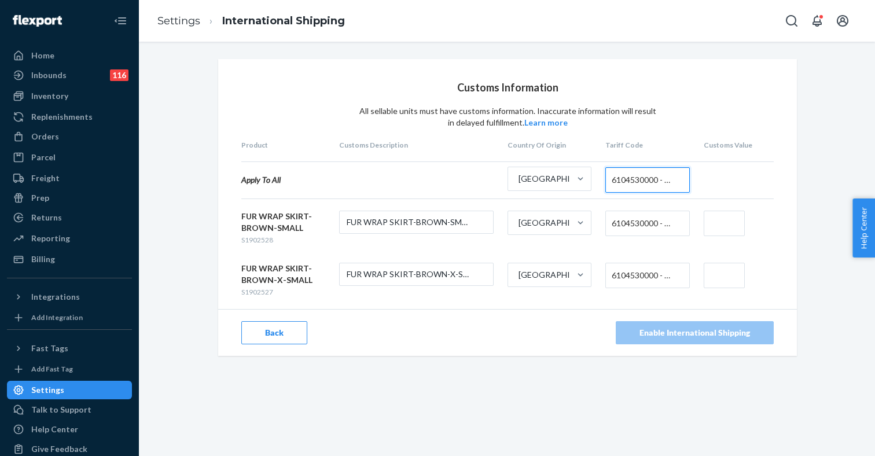
click at [725, 223] on input "text" at bounding box center [724, 223] width 41 height 25
type input "$11"
click at [723, 273] on input "text" at bounding box center [724, 275] width 41 height 25
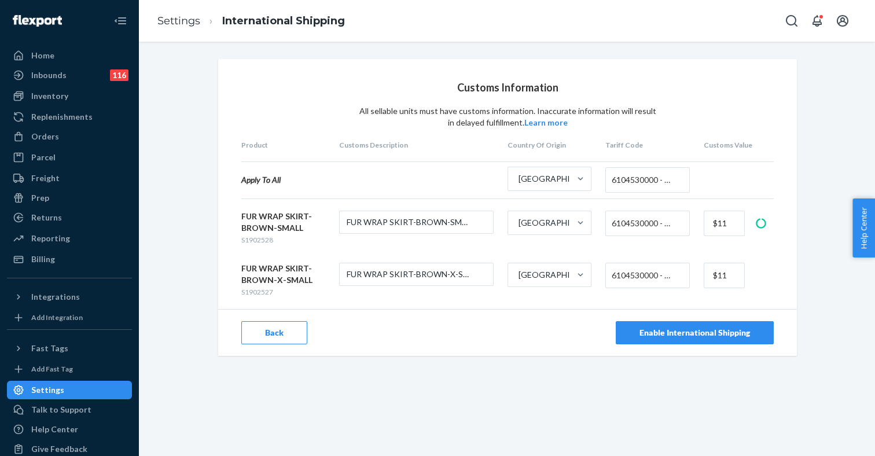
type input "$11"
click at [380, 306] on div "Customs Information All sellable units must have customs information. Inaccurat…" at bounding box center [507, 207] width 579 height 297
click at [60, 138] on div "Orders" at bounding box center [69, 136] width 123 height 16
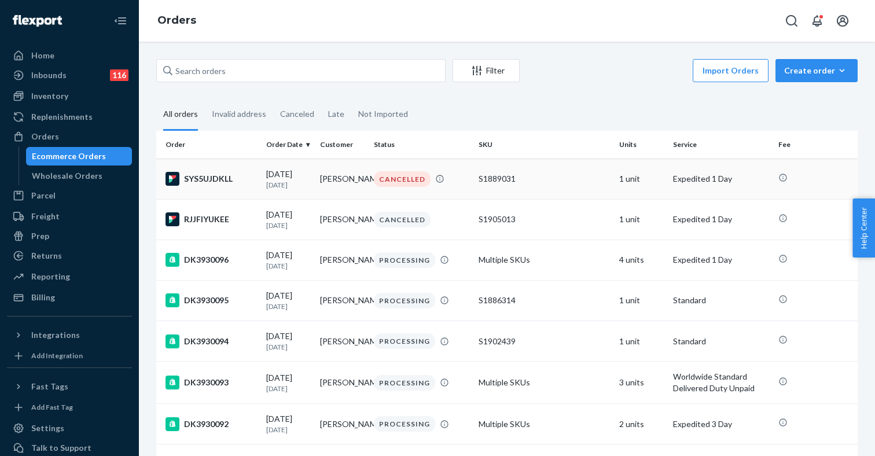
click at [223, 178] on div "SYS5UJDKLL" at bounding box center [211, 179] width 91 height 14
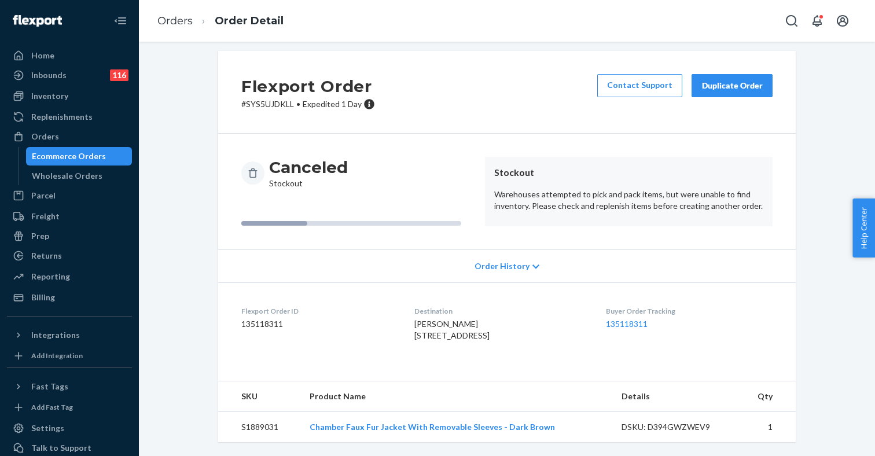
scroll to position [43, 0]
click at [452, 428] on link "Chamber Faux Fur Jacket With Removable Sleeves - Dark Brown" at bounding box center [432, 427] width 245 height 10
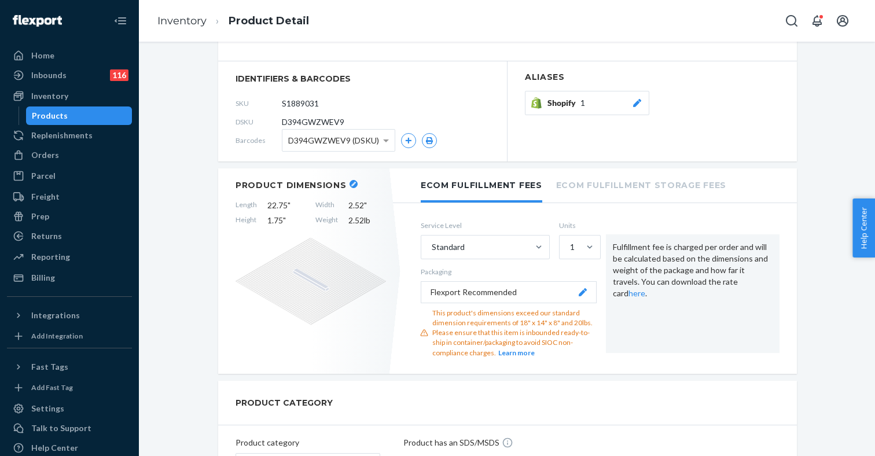
scroll to position [186, 0]
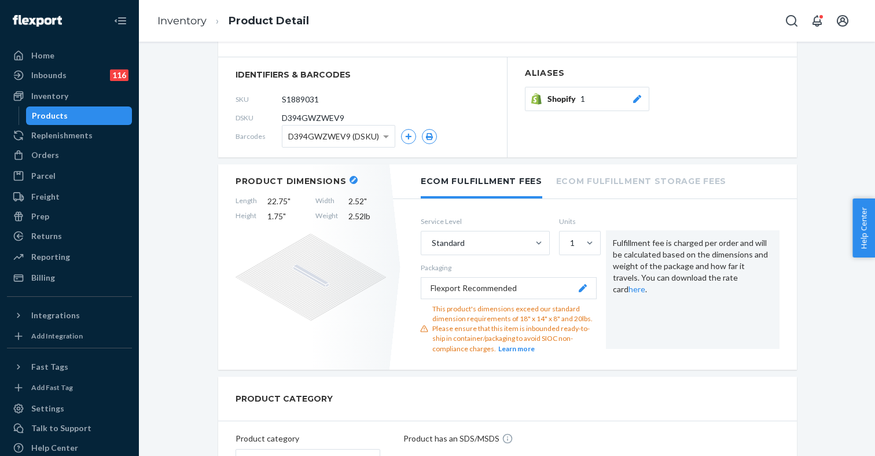
click at [352, 179] on icon "button" at bounding box center [353, 180] width 5 height 5
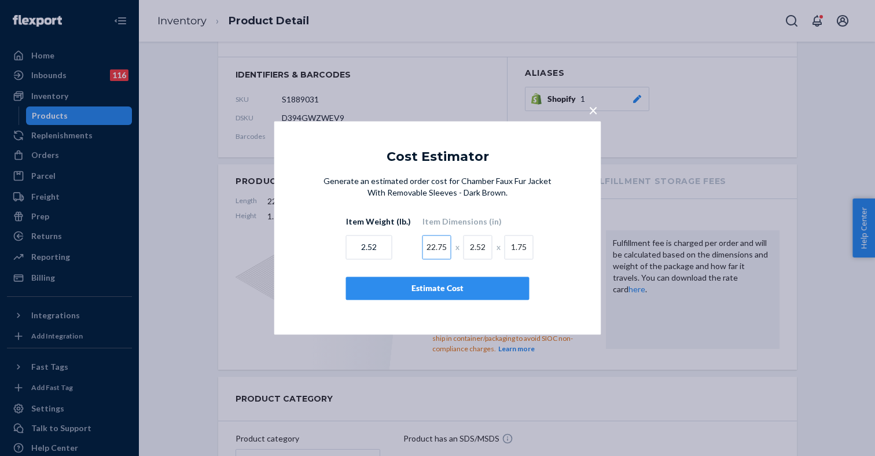
drag, startPoint x: 444, startPoint y: 245, endPoint x: 415, endPoint y: 248, distance: 29.1
click at [415, 248] on div "Item Weight (lb.) 2.52 Item Dimensions (in) 22.75 x 2.52 x 1.75" at bounding box center [437, 237] width 183 height 43
type input "18"
drag, startPoint x: 483, startPoint y: 250, endPoint x: 453, endPoint y: 250, distance: 29.5
click at [453, 250] on div "18 x 2.52 x 1.75" at bounding box center [478, 245] width 111 height 29
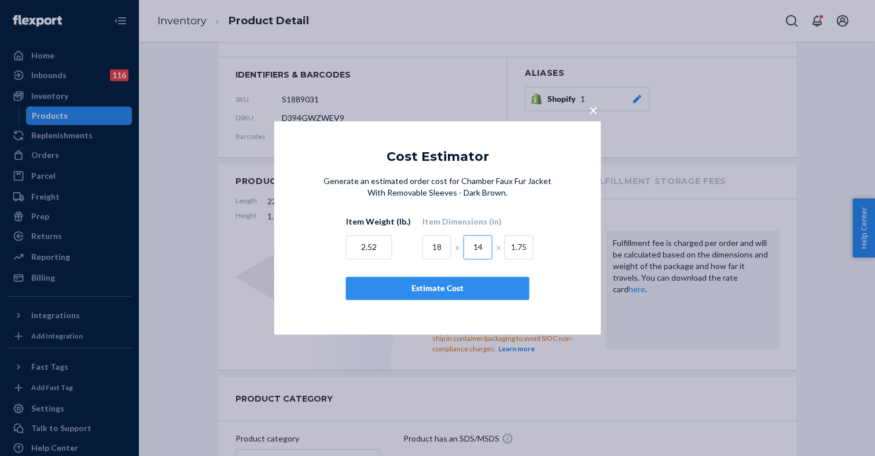
type input "14"
click at [469, 288] on div "Estimate Cost" at bounding box center [438, 289] width 164 height 12
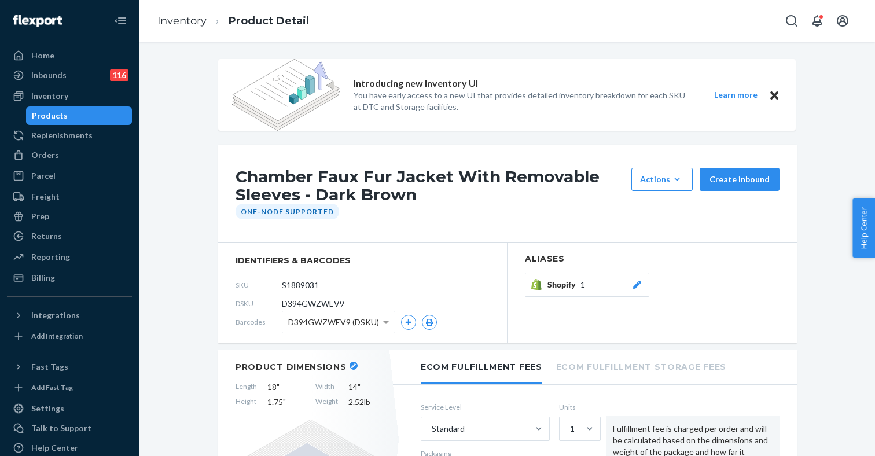
scroll to position [0, 0]
click at [52, 160] on div "Orders" at bounding box center [45, 155] width 28 height 12
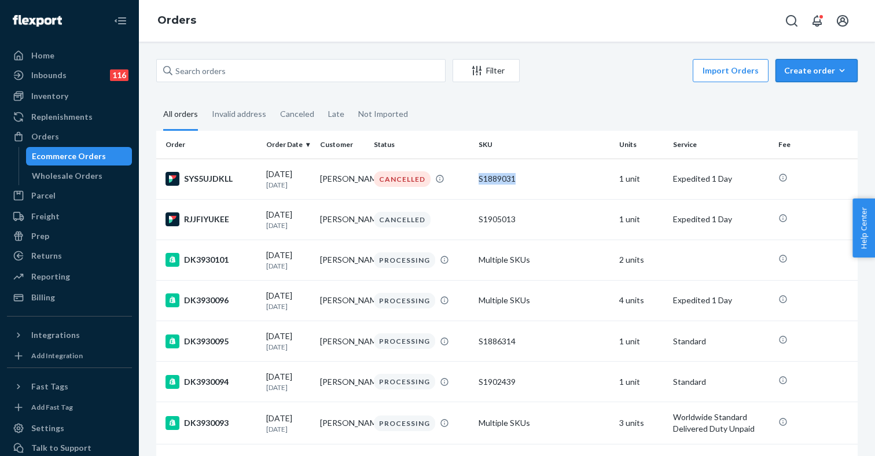
click at [814, 75] on div "Create order" at bounding box center [816, 71] width 65 height 12
click at [611, 106] on fieldset "All orders Invalid address Canceled Late Not Imported" at bounding box center [507, 115] width 702 height 32
click at [466, 179] on div "CANCELLED" at bounding box center [422, 179] width 101 height 16
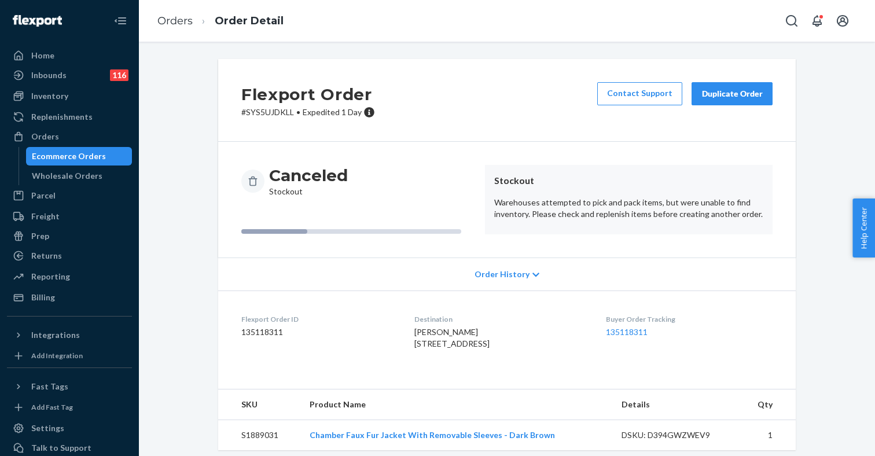
click at [720, 91] on div "Duplicate Order" at bounding box center [732, 94] width 61 height 12
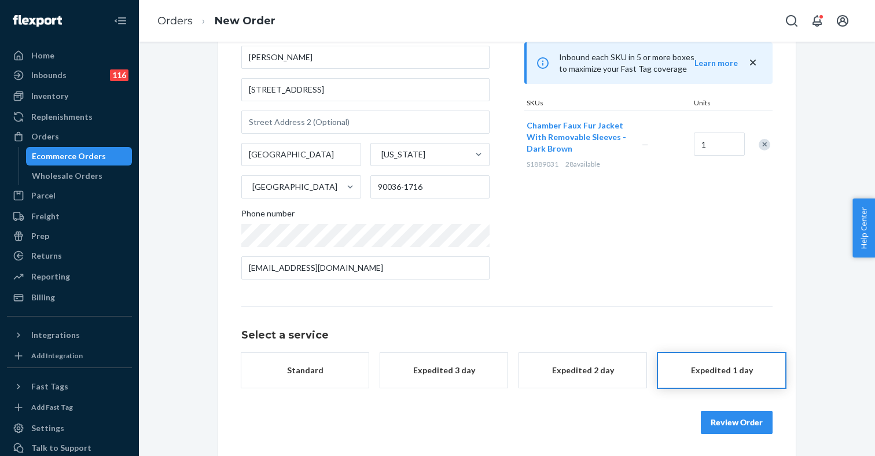
click at [583, 370] on div "Expedited 2 day" at bounding box center [583, 371] width 93 height 12
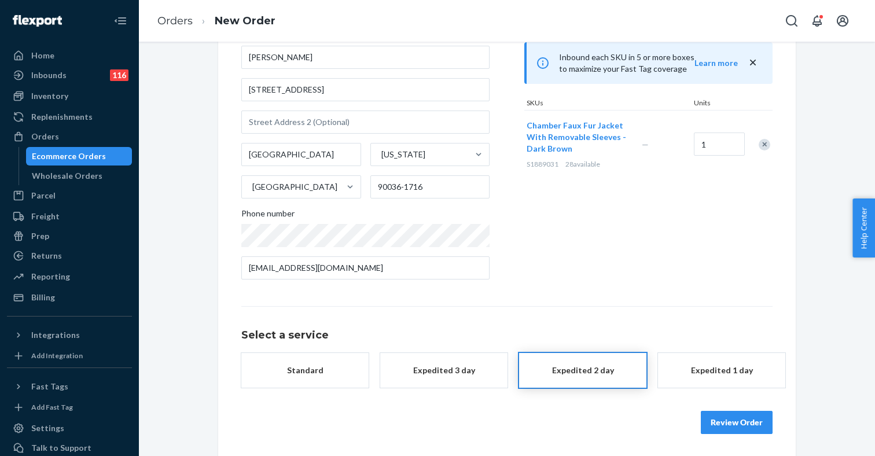
click at [733, 419] on button "Review Order" at bounding box center [737, 422] width 72 height 23
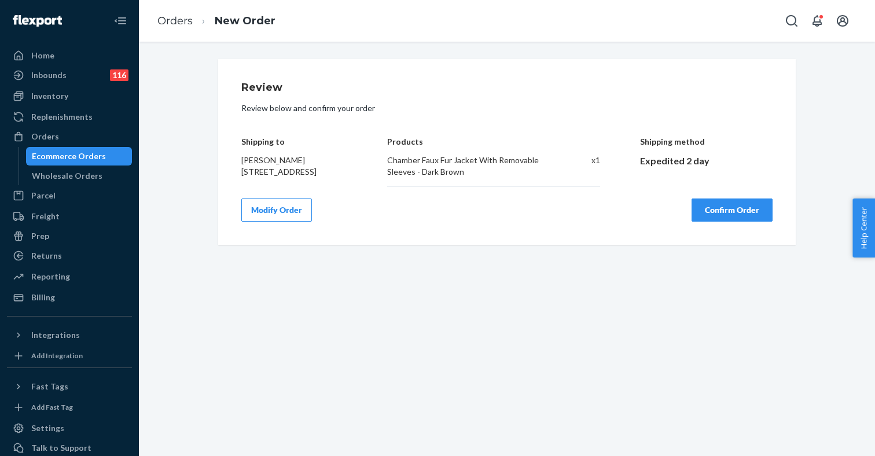
click at [723, 122] on div "Review Review below and confirm your order Shipping to Nic Belcevich Nic Belcev…" at bounding box center [506, 151] width 531 height 139
click at [728, 222] on button "Confirm Order" at bounding box center [732, 210] width 81 height 23
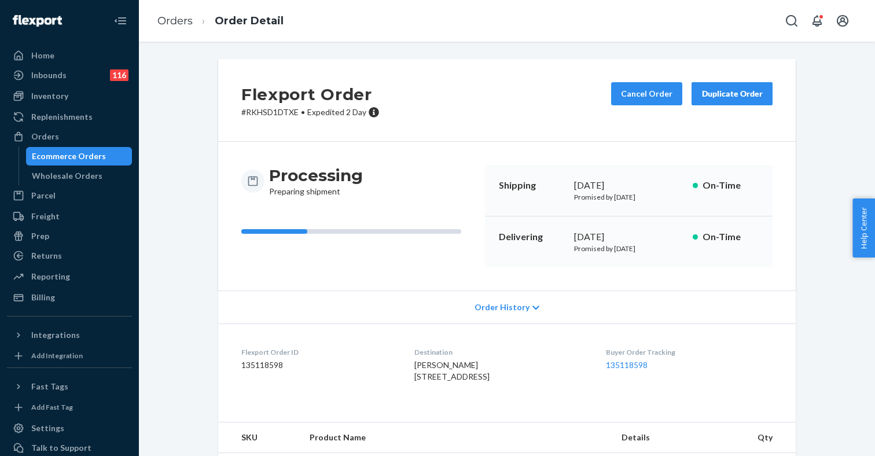
click at [74, 158] on div "Ecommerce Orders" at bounding box center [69, 156] width 74 height 12
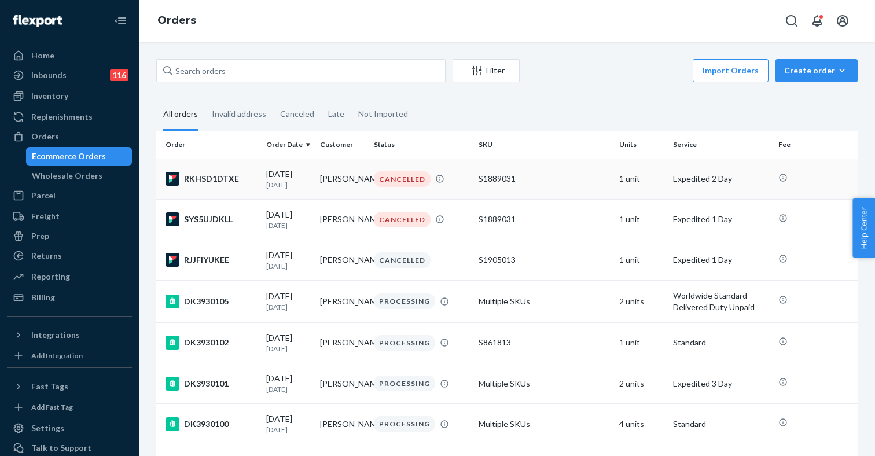
click at [348, 183] on td "[PERSON_NAME]" at bounding box center [342, 179] width 54 height 41
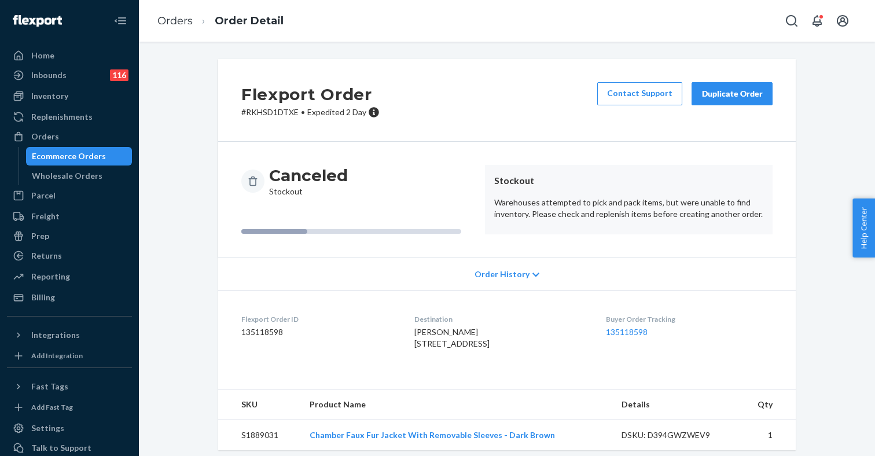
click at [729, 96] on div "Duplicate Order" at bounding box center [732, 94] width 61 height 12
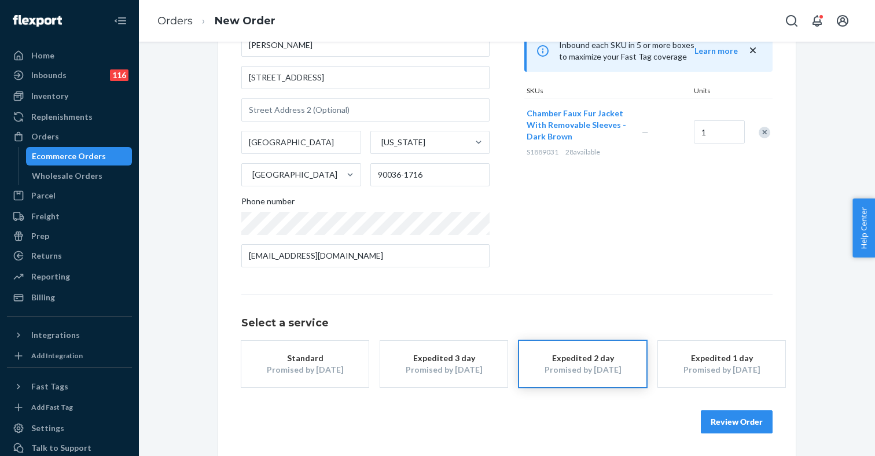
scroll to position [116, 0]
click at [434, 358] on div "Expedited 3 day" at bounding box center [444, 359] width 93 height 12
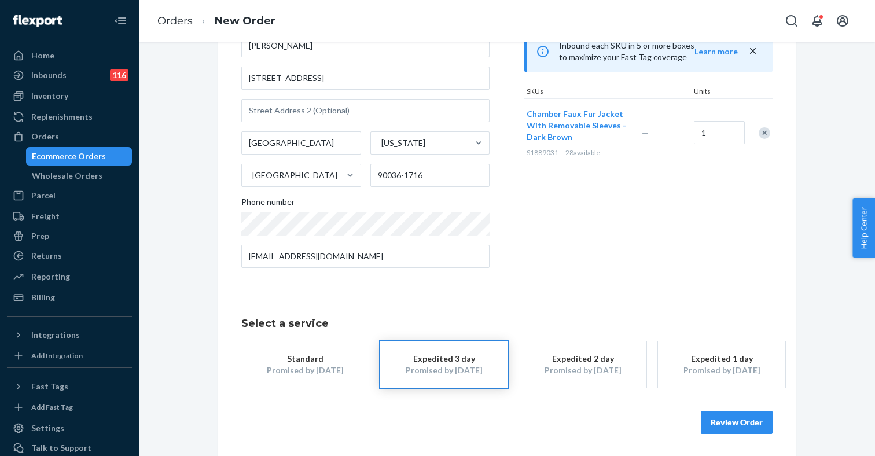
click at [739, 421] on button "Review Order" at bounding box center [737, 422] width 72 height 23
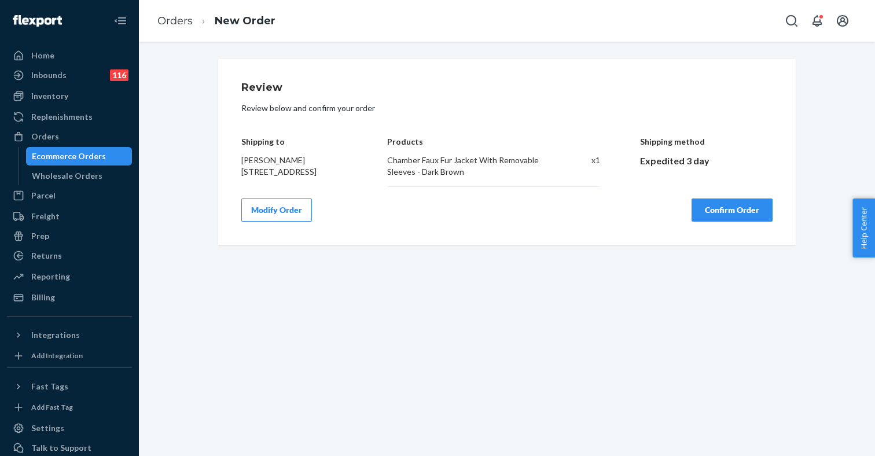
click at [719, 222] on button "Confirm Order" at bounding box center [732, 210] width 81 height 23
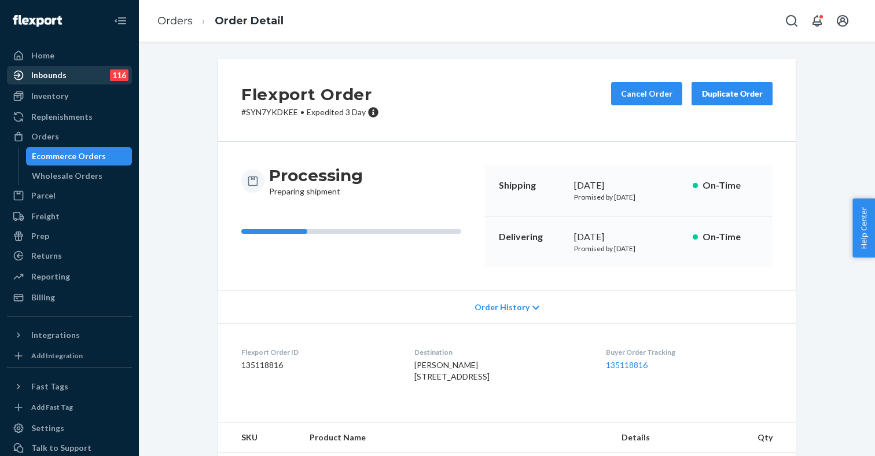
click at [81, 80] on div "Inbounds 116" at bounding box center [69, 75] width 123 height 16
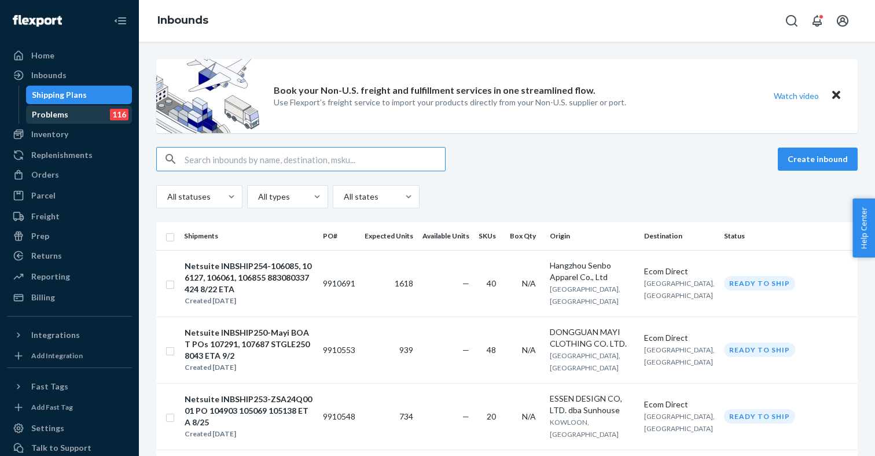
click at [68, 112] on div "Problems 116" at bounding box center [79, 114] width 104 height 16
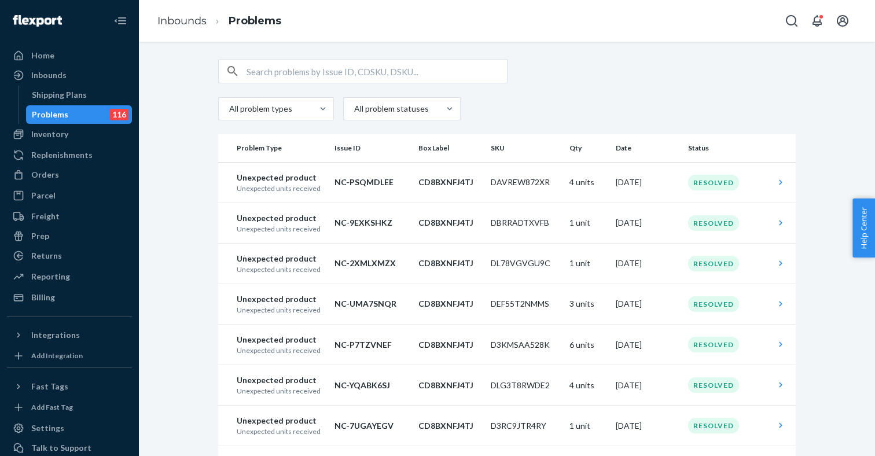
click at [57, 144] on div "Inventory Products" at bounding box center [69, 135] width 125 height 20
click at [58, 139] on div "Inventory" at bounding box center [49, 134] width 37 height 12
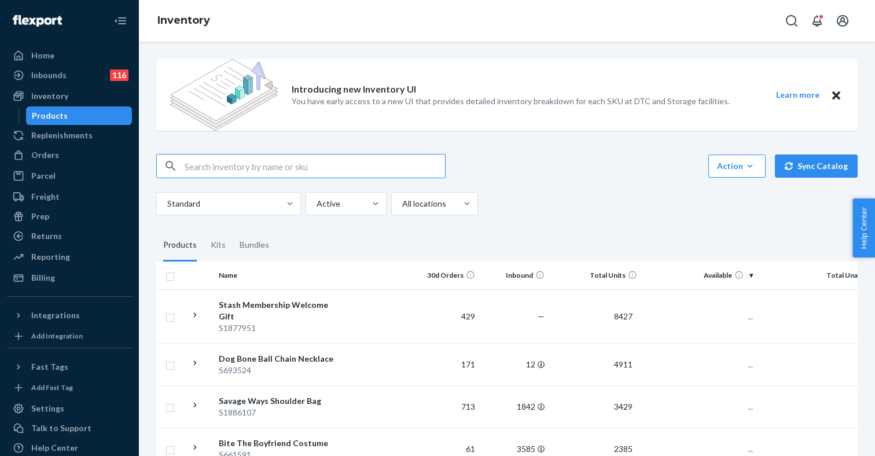
click at [214, 167] on input "text" at bounding box center [315, 166] width 260 height 23
type input "FUR WRAP SKIRT-BROWN"
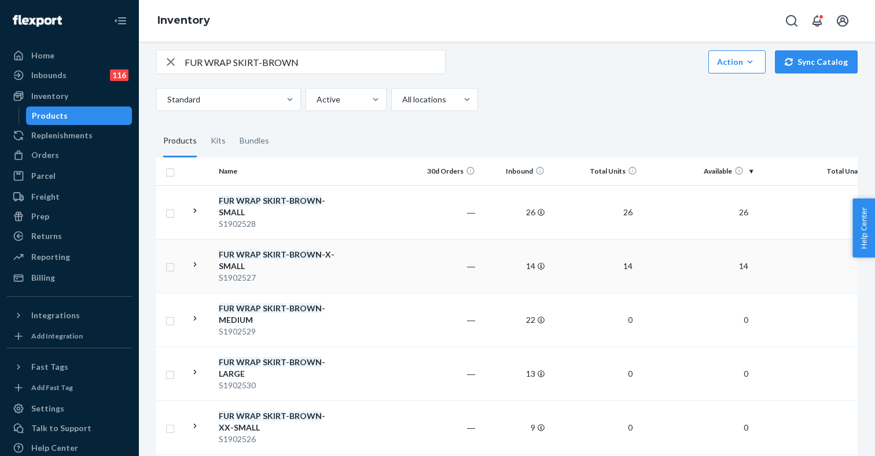
scroll to position [150, 0]
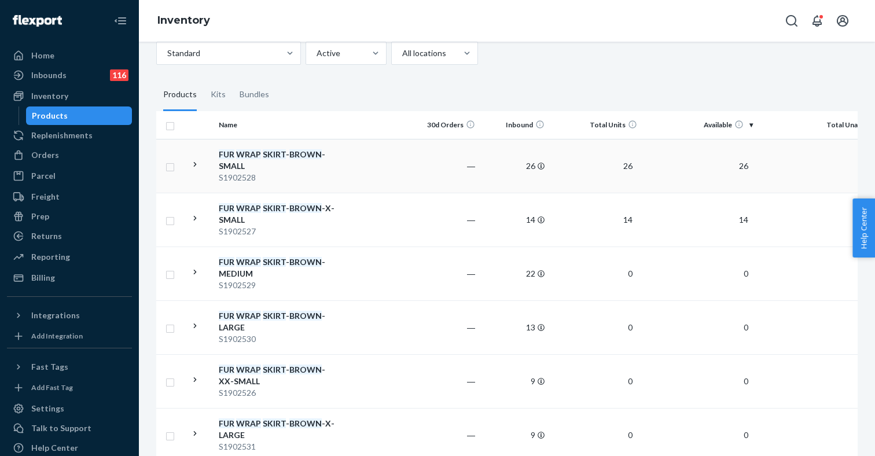
click at [238, 182] on div "S1902528" at bounding box center [279, 178] width 121 height 12
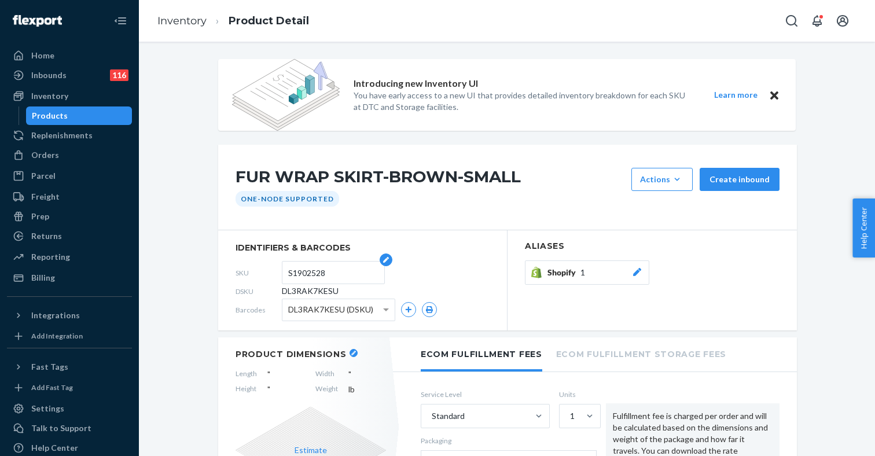
click at [309, 274] on input "S1902528" at bounding box center [333, 273] width 90 height 22
